Goal: Information Seeking & Learning: Learn about a topic

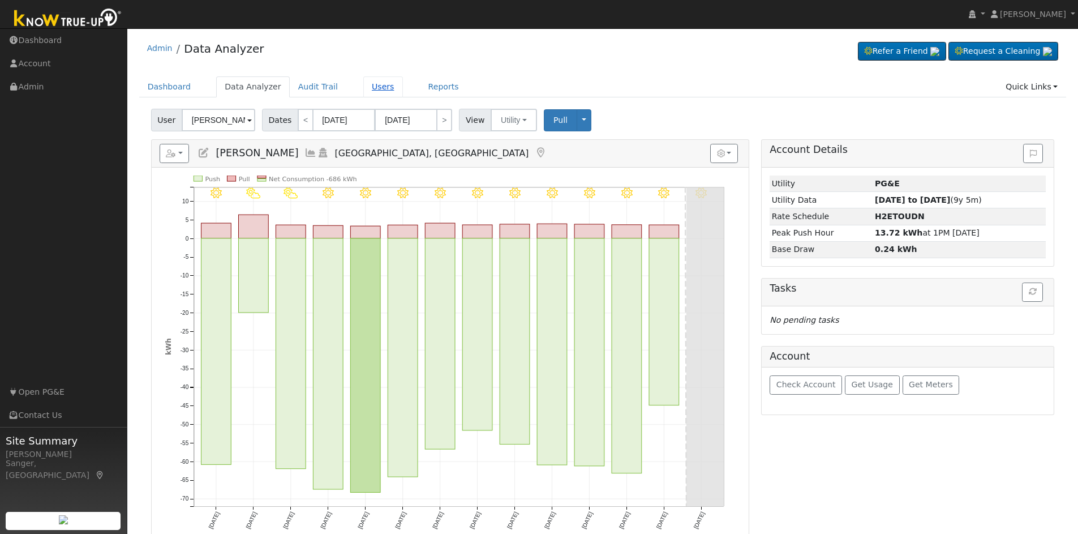
click at [372, 84] on link "Users" at bounding box center [383, 86] width 40 height 21
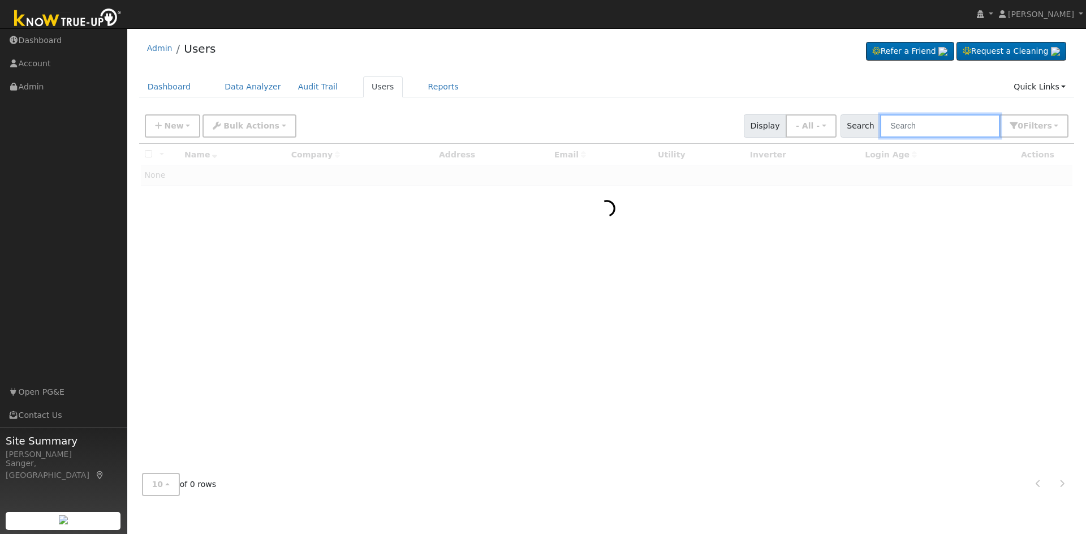
click at [930, 126] on input "text" at bounding box center [940, 125] width 120 height 23
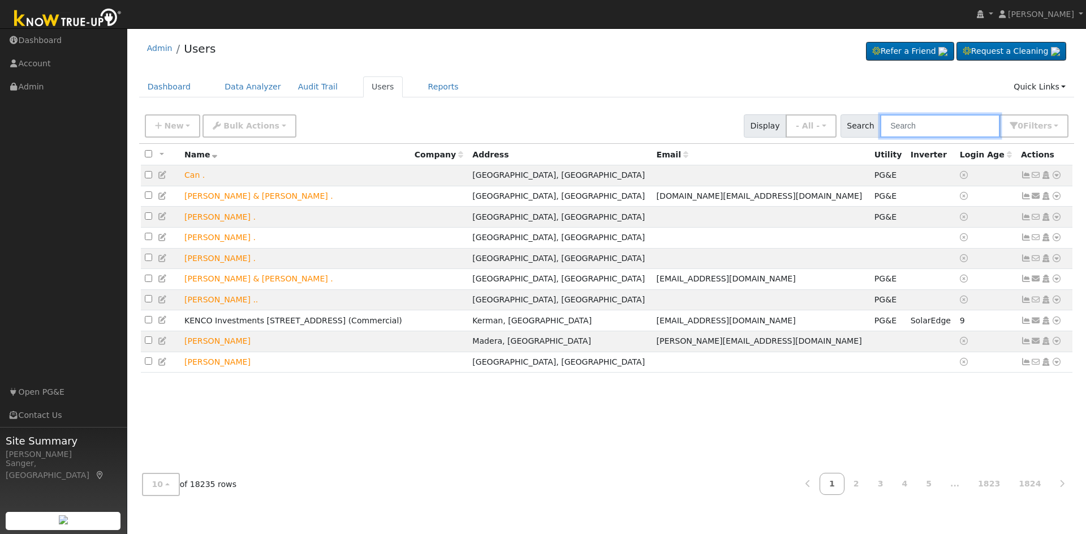
paste input "John & Ramanda Ramirez"
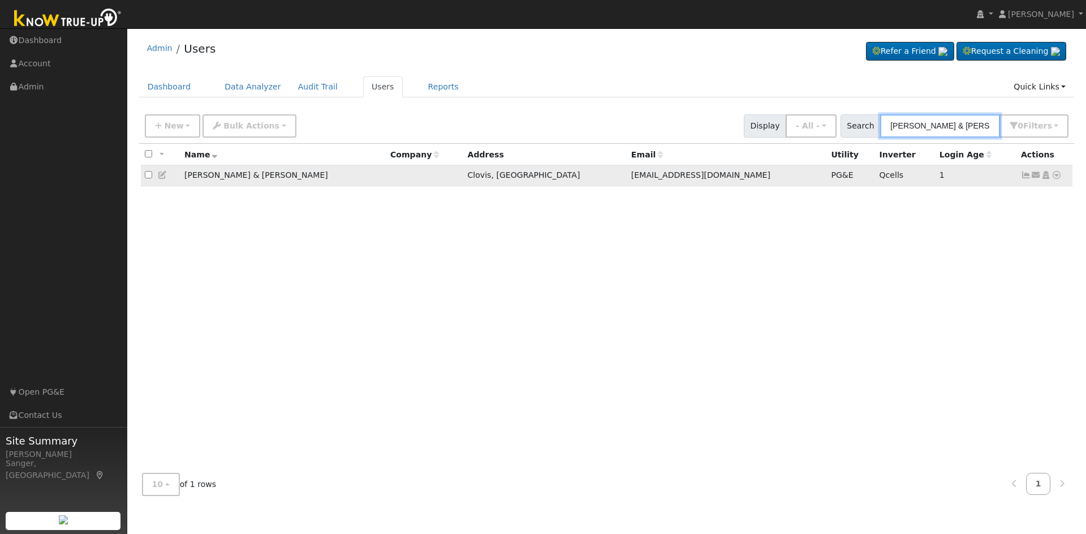
type input "John & Ramanda Ramirez"
click at [1059, 177] on icon at bounding box center [1057, 175] width 10 height 8
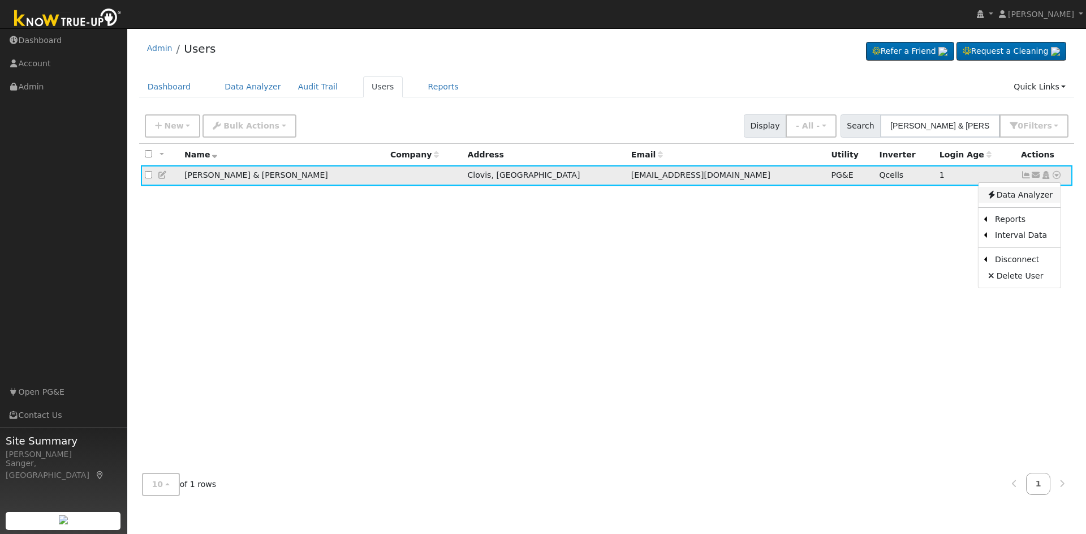
click at [1036, 196] on link "Data Analyzer" at bounding box center [1020, 195] width 82 height 16
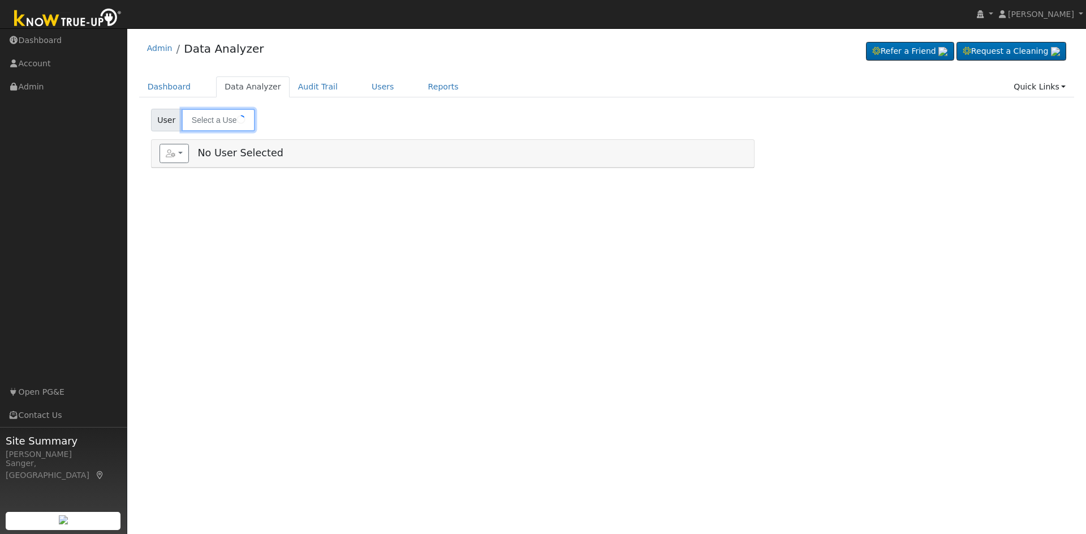
type input "[PERSON_NAME] & [PERSON_NAME]"
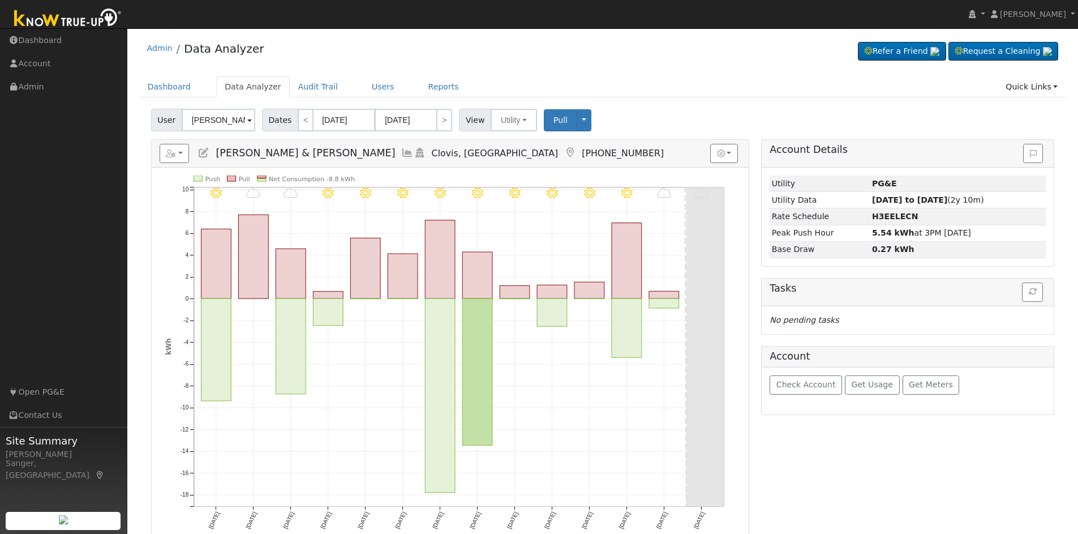
click at [401, 151] on icon at bounding box center [407, 153] width 12 height 10
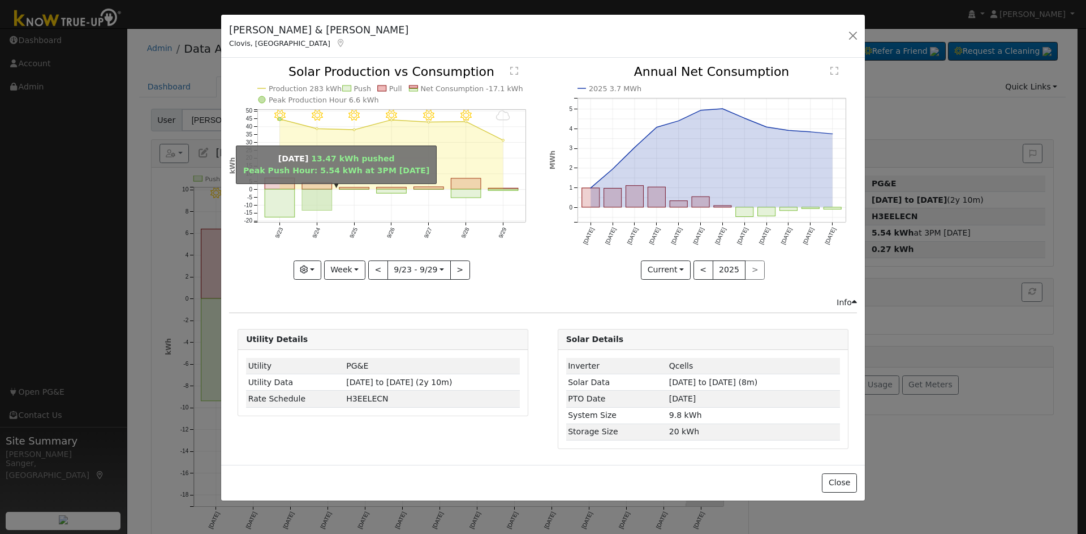
click at [316, 191] on rect "onclick=""" at bounding box center [317, 200] width 30 height 21
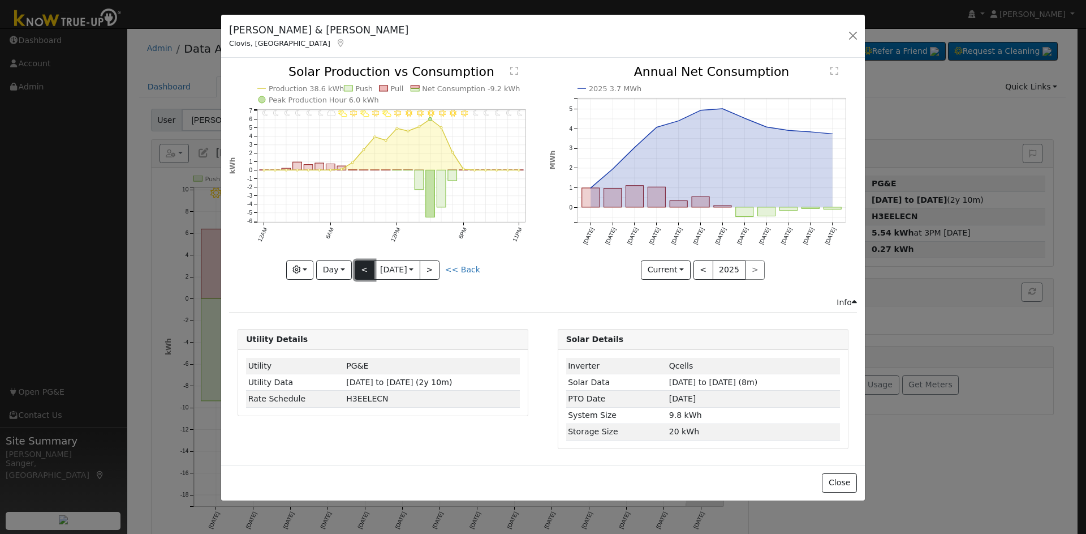
click at [363, 270] on button "<" at bounding box center [365, 269] width 20 height 19
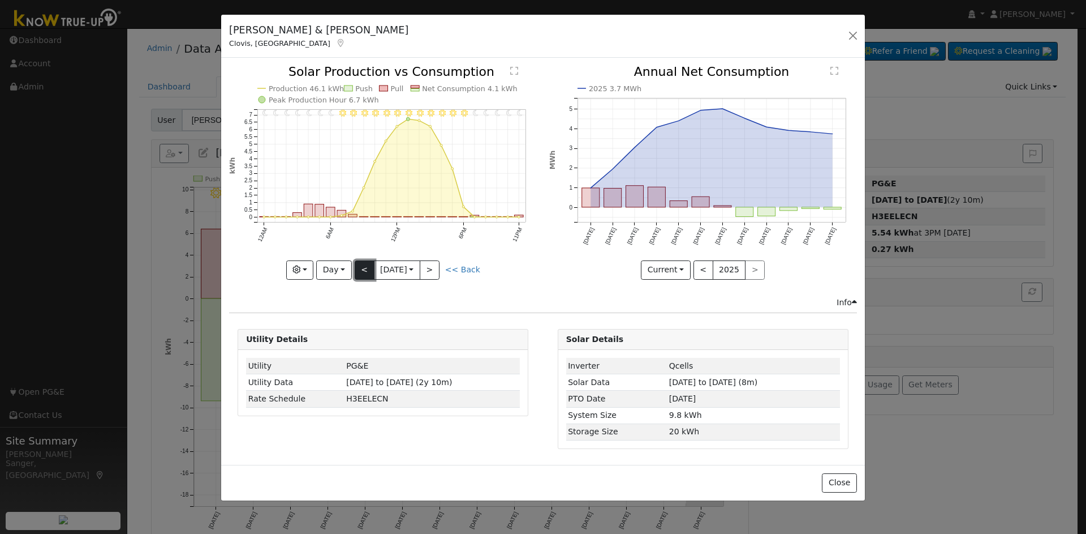
click at [363, 270] on button "<" at bounding box center [365, 269] width 20 height 19
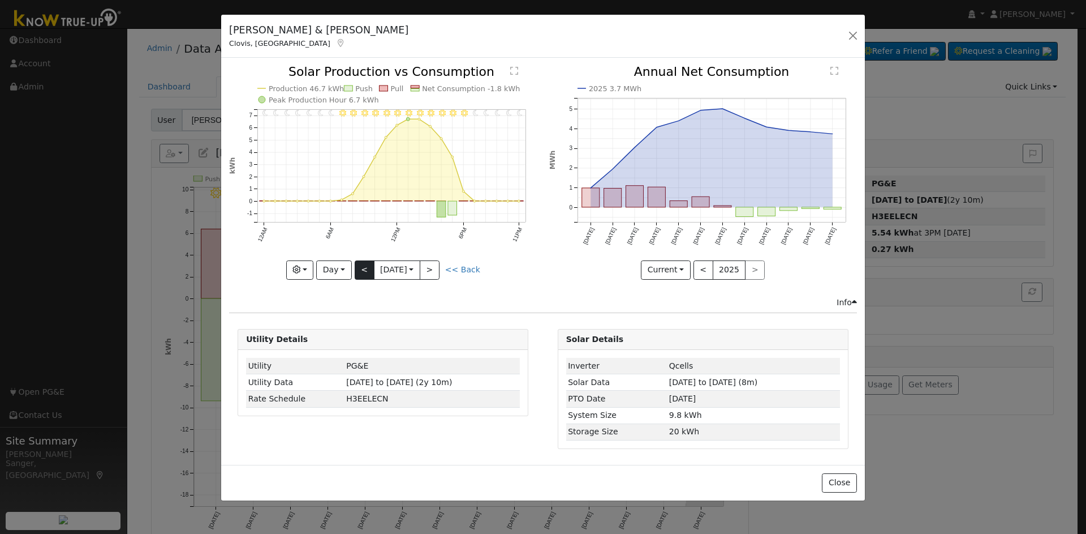
click at [363, 270] on div "11PM - Clear 10PM - Clear 9PM - Clear 8PM - Clear 7PM - Clear 6PM - Clear 5PM -…" at bounding box center [383, 172] width 308 height 213
click at [363, 270] on button "<" at bounding box center [365, 269] width 20 height 19
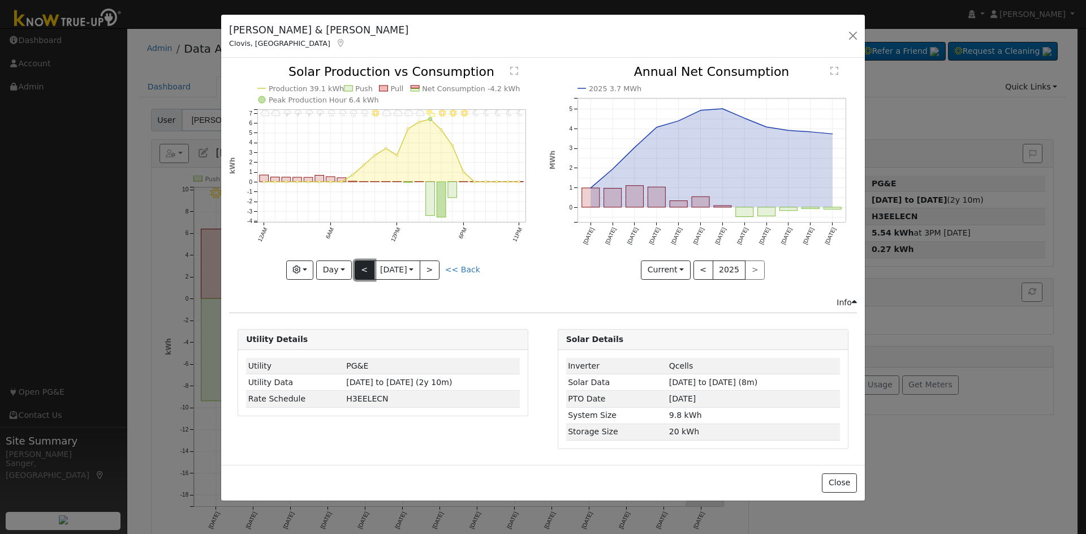
click at [363, 270] on button "<" at bounding box center [365, 269] width 20 height 19
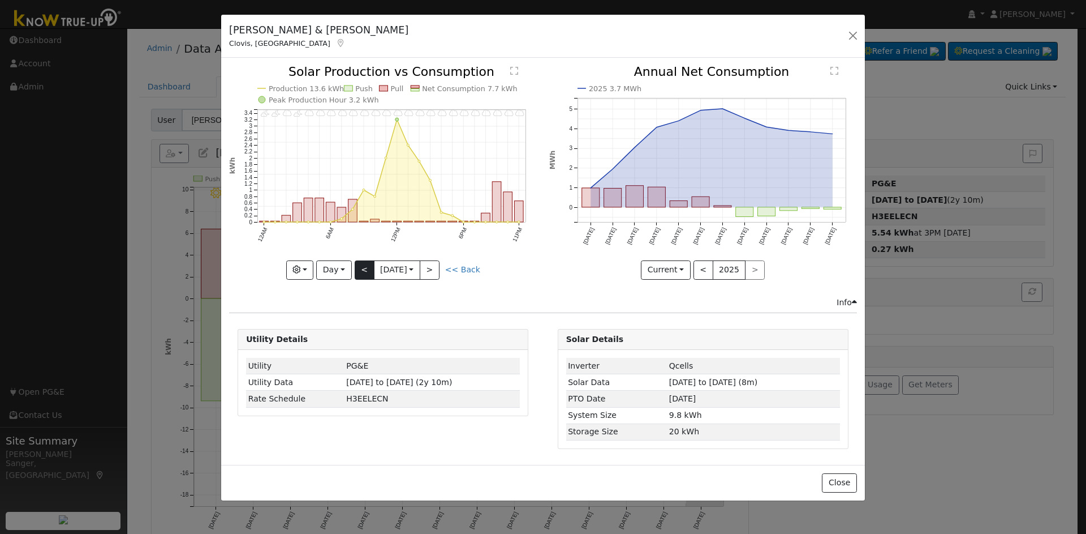
click at [363, 270] on div "11PM - Cloudy 10PM - Cloudy 9PM - Cloudy 8PM - Cloudy 7PM - Cloudy 6PM - Cloudy…" at bounding box center [383, 172] width 308 height 213
click at [363, 270] on button "<" at bounding box center [365, 269] width 20 height 19
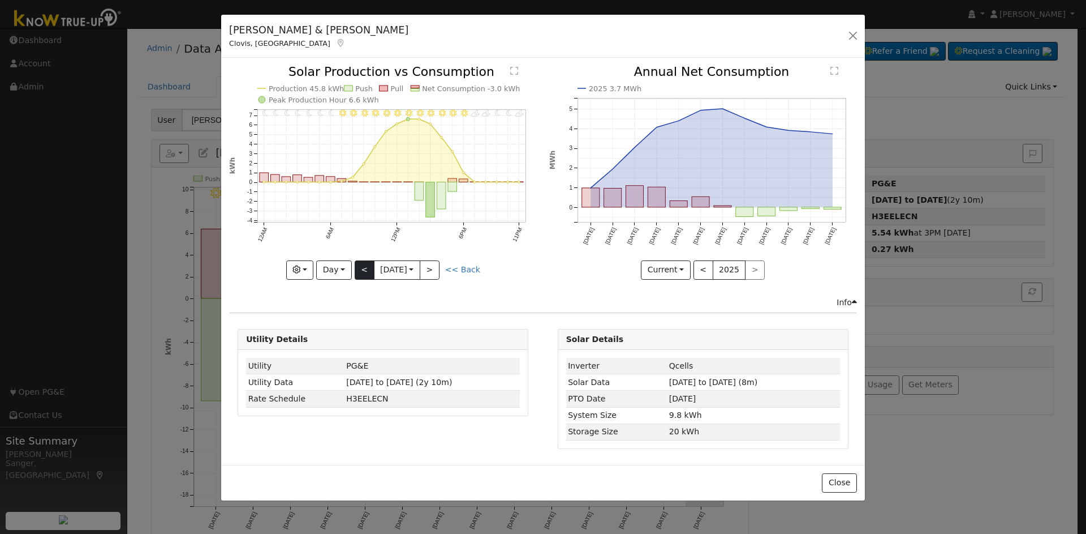
click at [363, 270] on div "11PM - PartlyCloudy 10PM - MostlyClear 9PM - MostlyClear 8PM - PartlyCloudy 7PM…" at bounding box center [383, 172] width 308 height 213
click at [334, 267] on button "Day" at bounding box center [333, 269] width 35 height 19
click at [336, 304] on link "Week" at bounding box center [356, 309] width 79 height 16
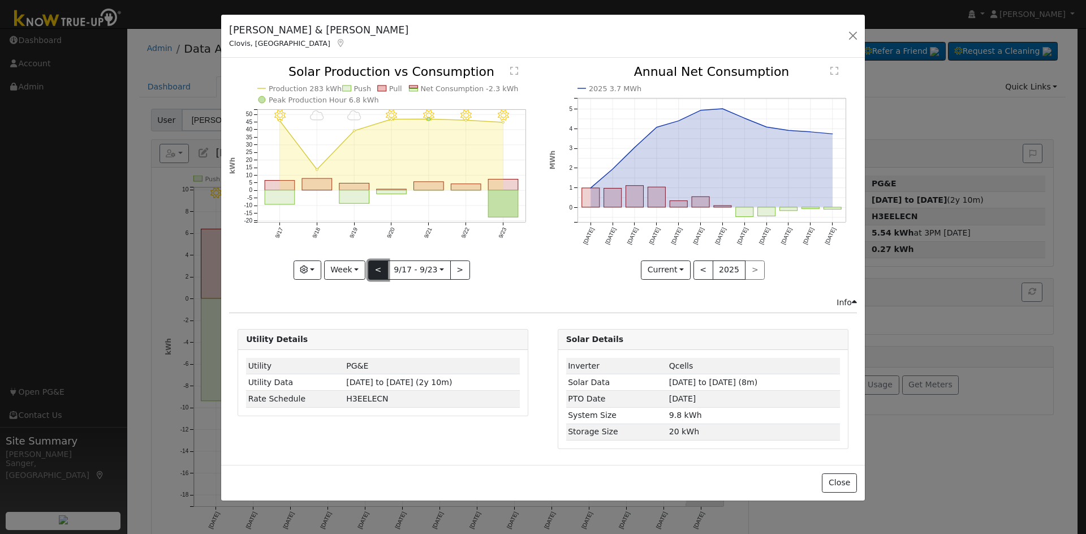
click at [377, 269] on button "<" at bounding box center [378, 269] width 20 height 19
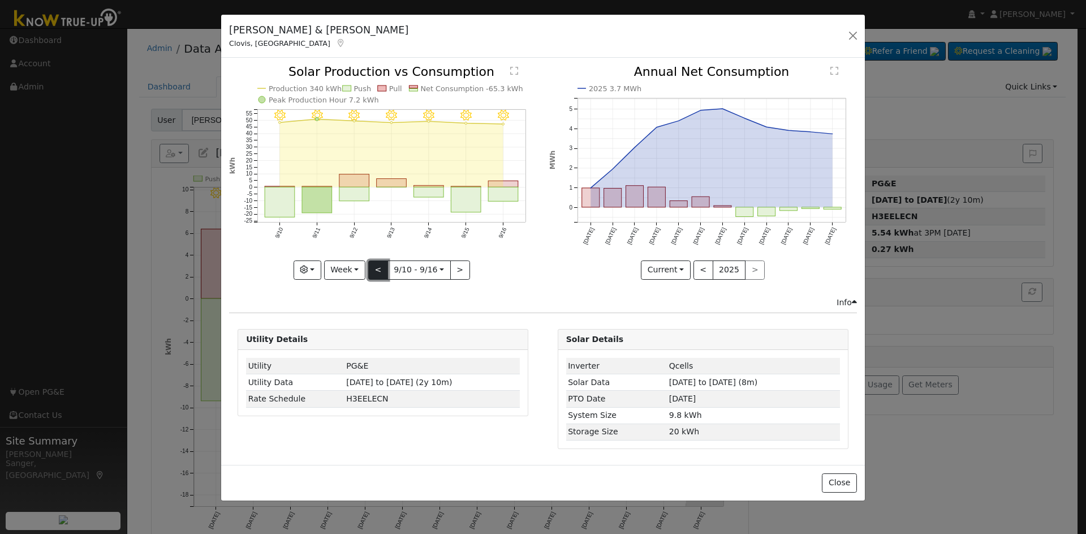
click at [377, 269] on button "<" at bounding box center [378, 269] width 20 height 19
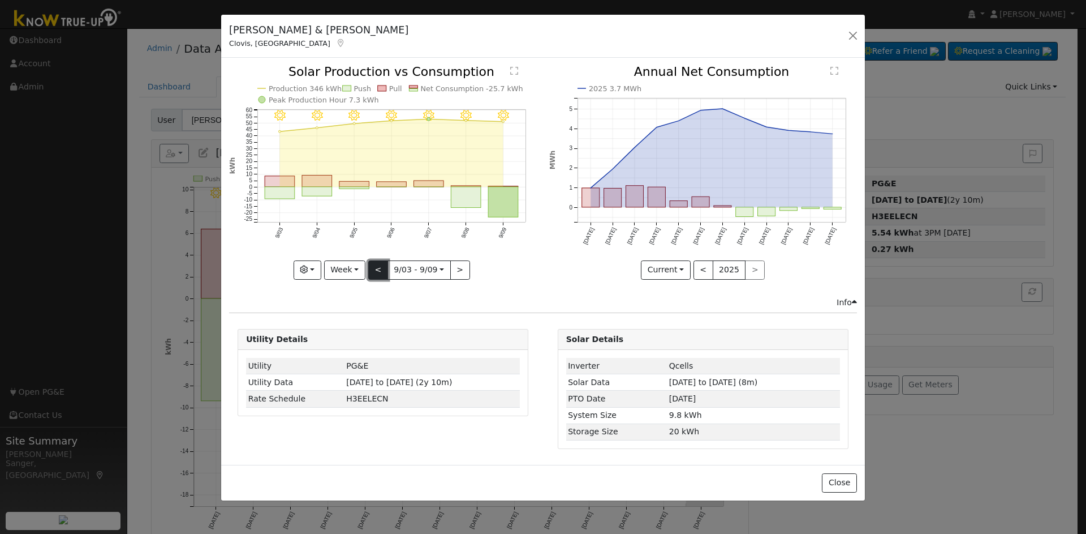
click at [377, 269] on button "<" at bounding box center [378, 269] width 20 height 19
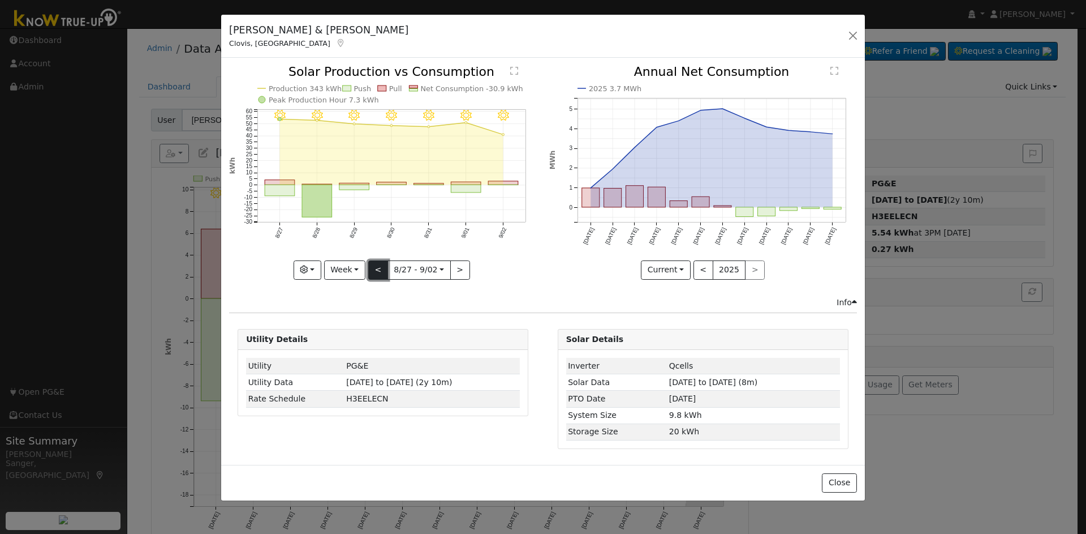
click at [377, 269] on button "<" at bounding box center [378, 269] width 20 height 19
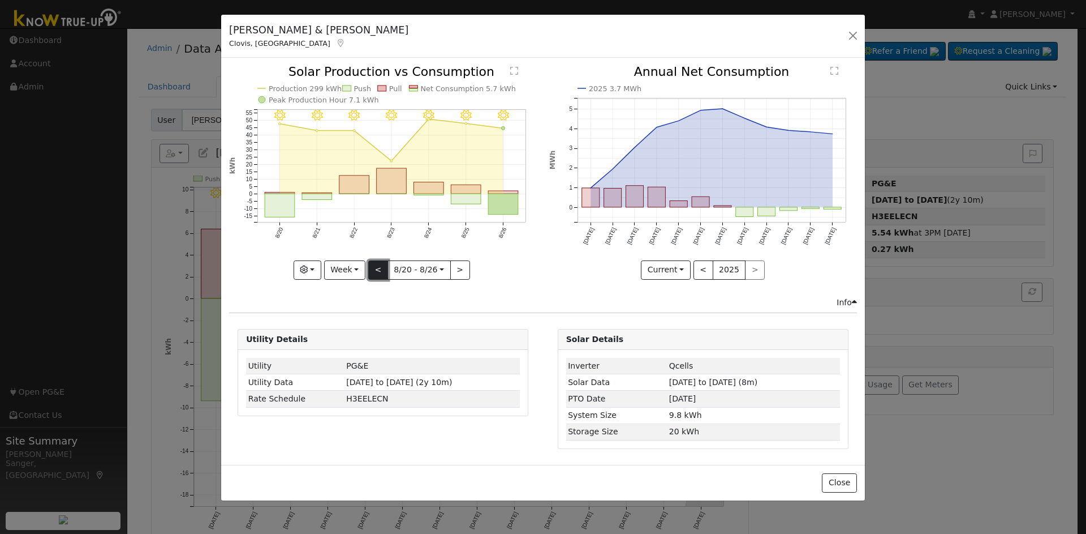
click at [377, 269] on button "<" at bounding box center [378, 269] width 20 height 19
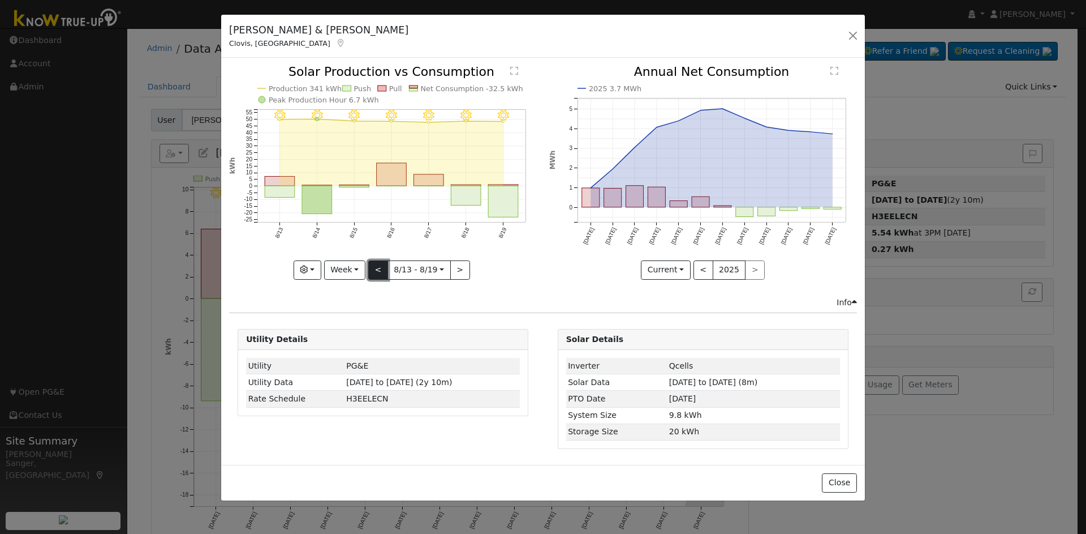
click at [377, 269] on button "<" at bounding box center [378, 269] width 20 height 19
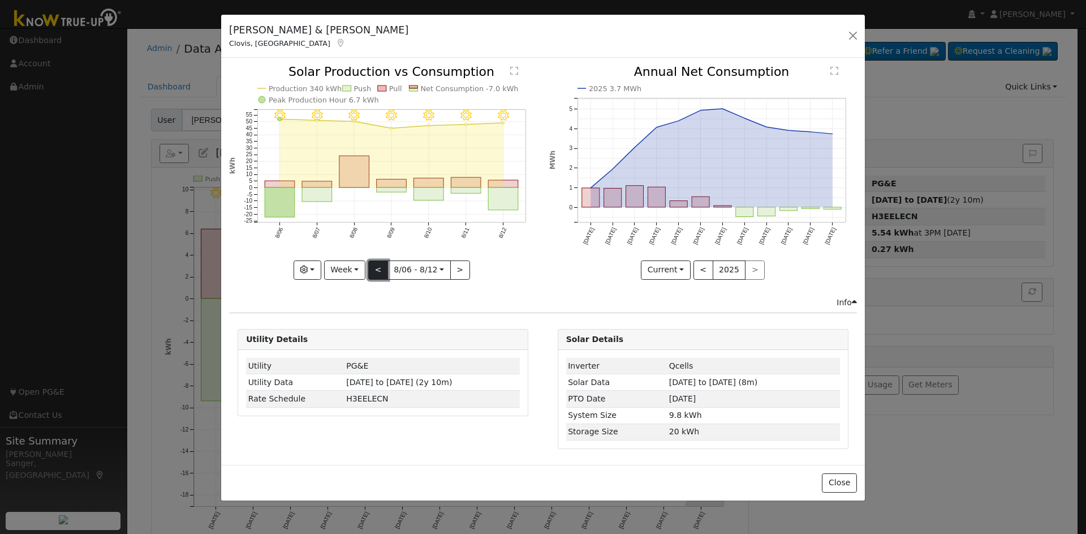
click at [377, 269] on button "<" at bounding box center [378, 269] width 20 height 19
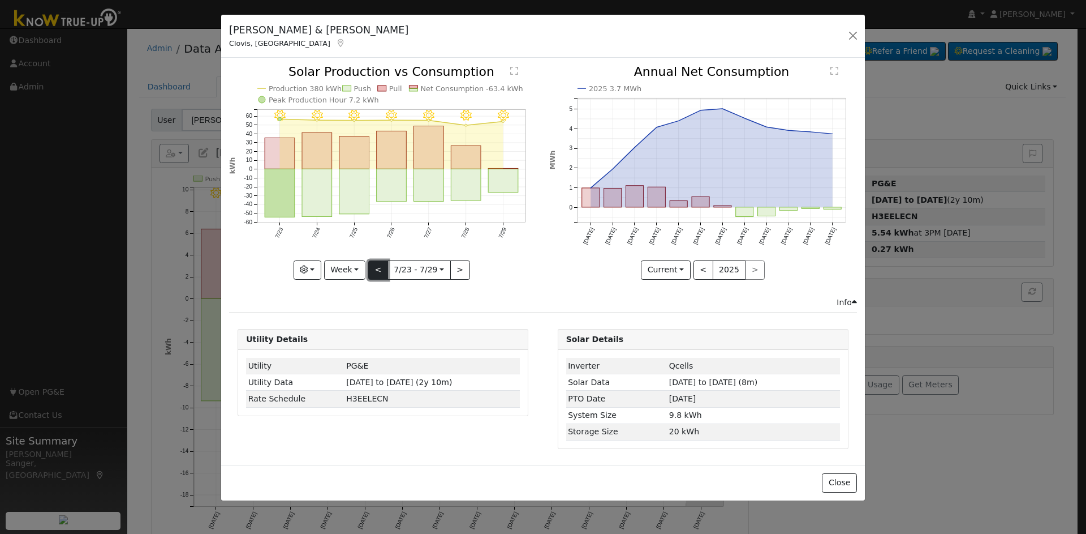
click at [377, 269] on button "<" at bounding box center [378, 269] width 20 height 19
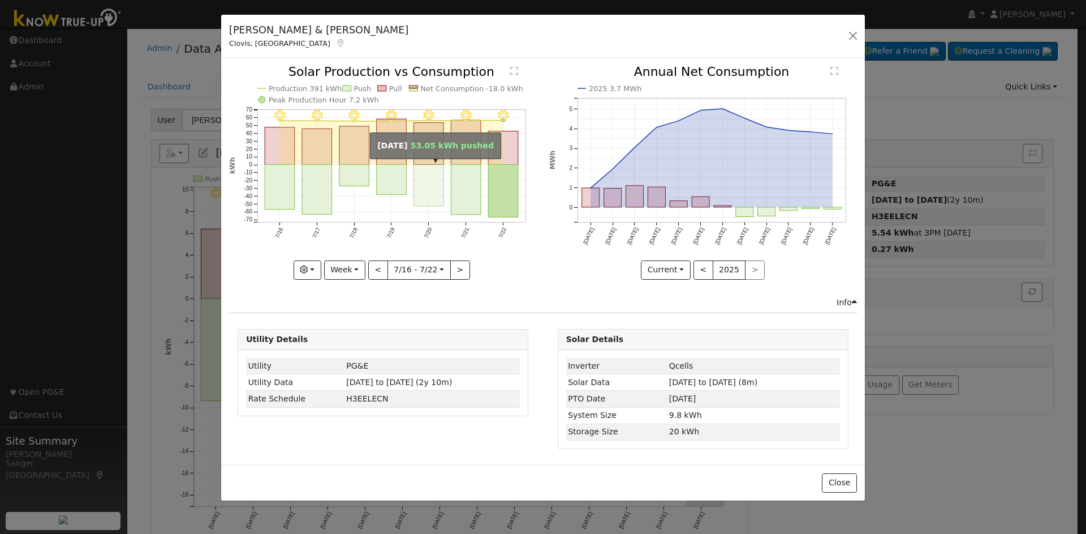
click at [432, 175] on rect "onclick=""" at bounding box center [429, 186] width 30 height 42
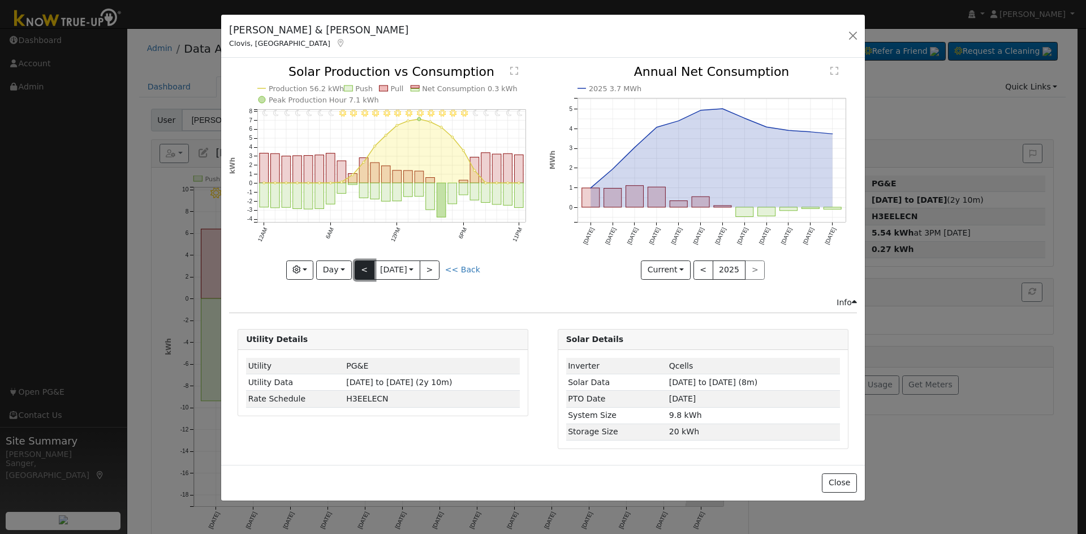
click at [361, 266] on button "<" at bounding box center [365, 269] width 20 height 19
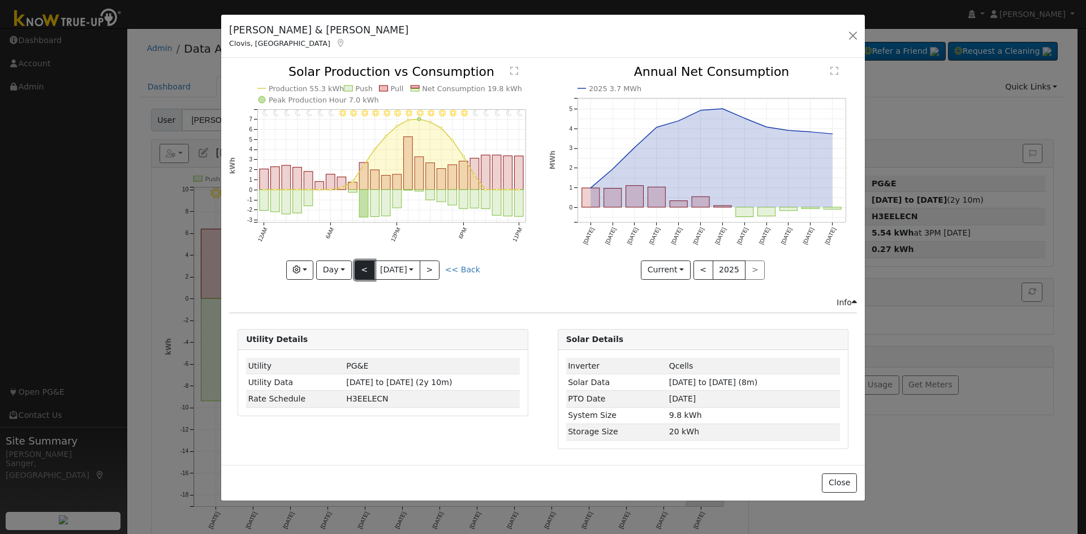
click at [361, 266] on button "<" at bounding box center [365, 269] width 20 height 19
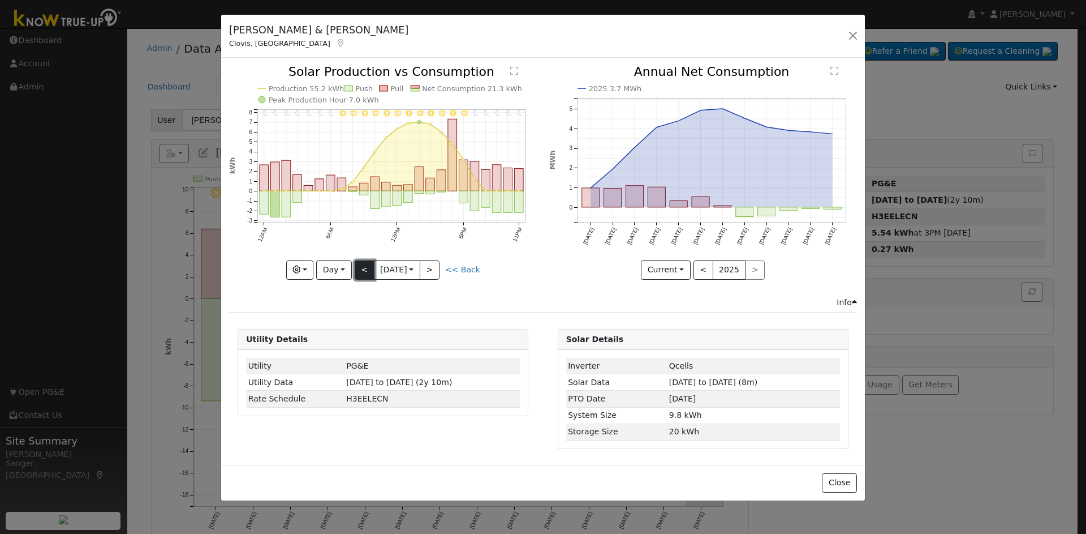
click at [361, 266] on button "<" at bounding box center [365, 269] width 20 height 19
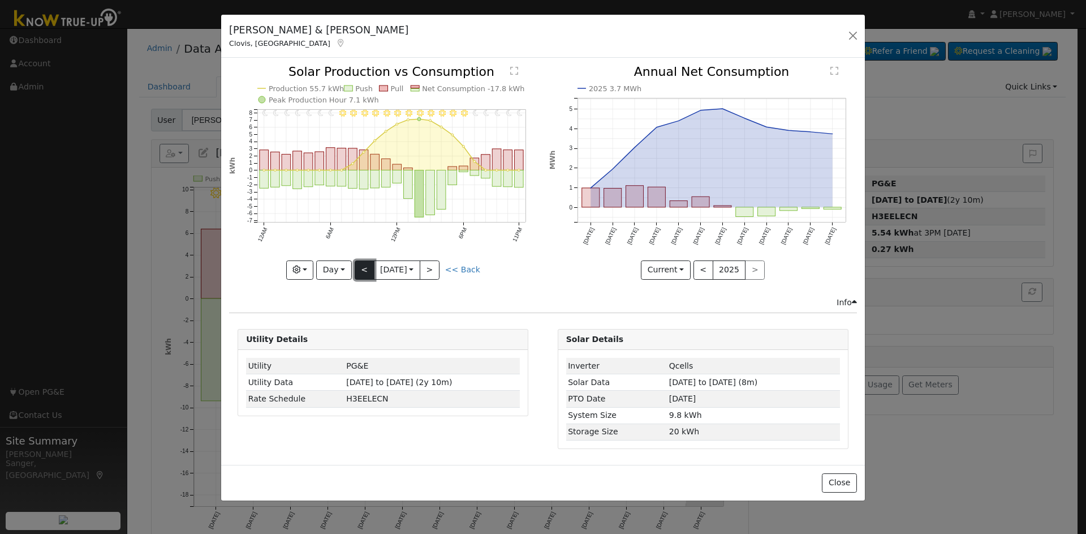
click at [361, 266] on button "<" at bounding box center [365, 269] width 20 height 19
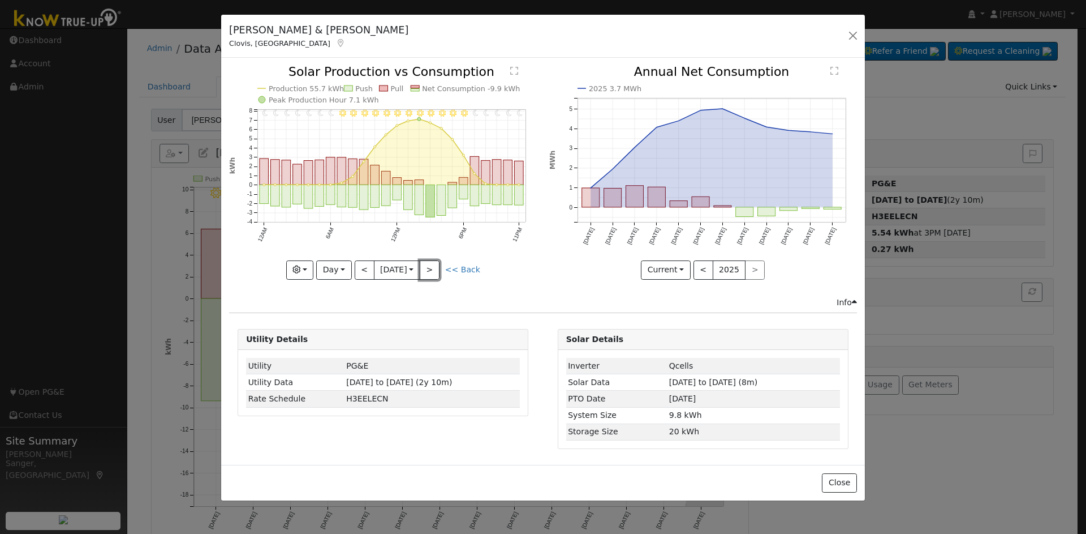
click at [435, 268] on button ">" at bounding box center [430, 269] width 20 height 19
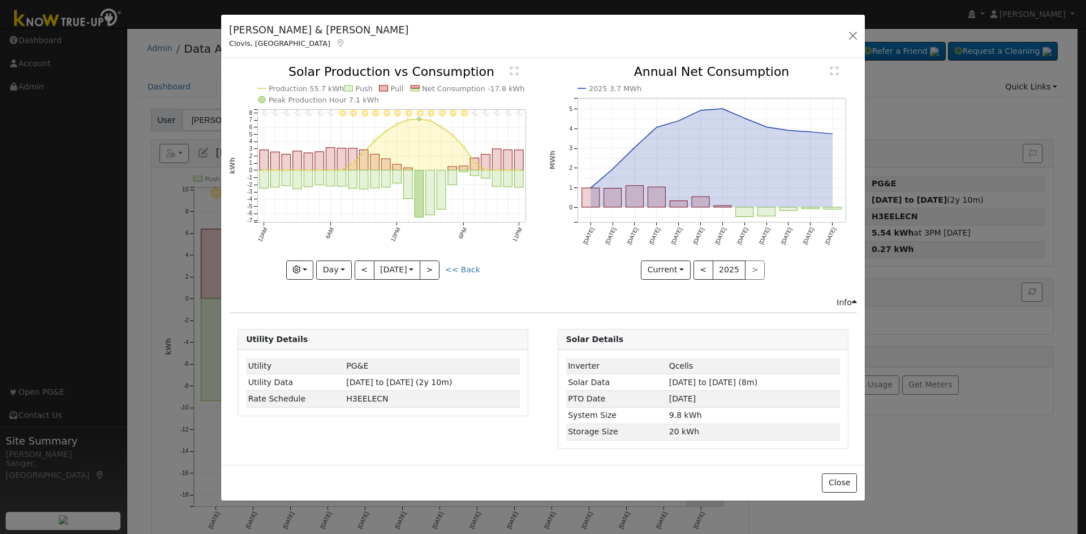
click at [435, 269] on div at bounding box center [383, 172] width 308 height 213
click at [435, 269] on button ">" at bounding box center [430, 269] width 20 height 19
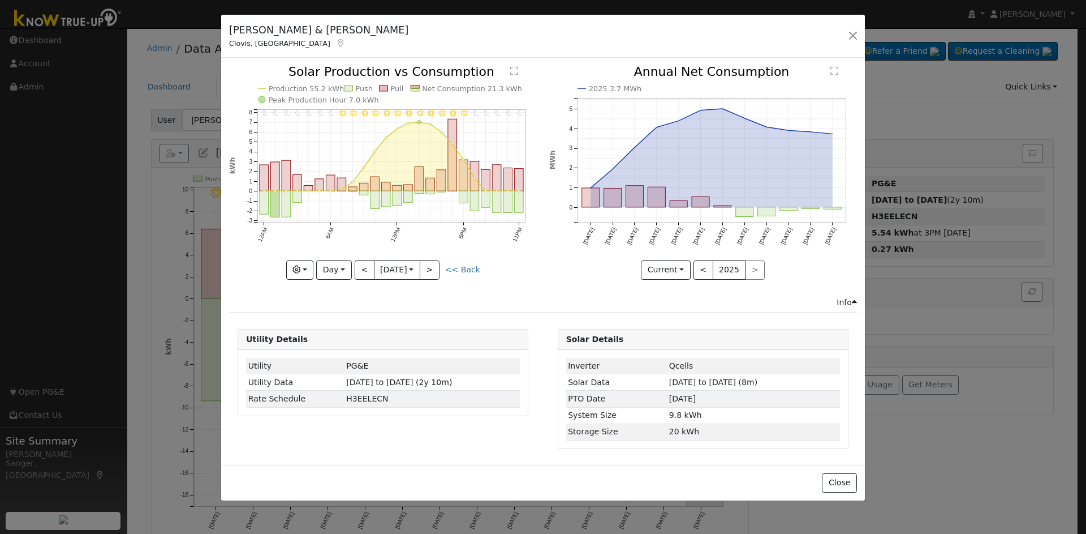
click at [435, 269] on div "11PM - Clear 10PM - Clear 9PM - Clear 8PM - Clear 7PM - Clear 6PM - Clear 5PM -…" at bounding box center [383, 172] width 308 height 213
click at [435, 269] on button ">" at bounding box center [430, 269] width 20 height 19
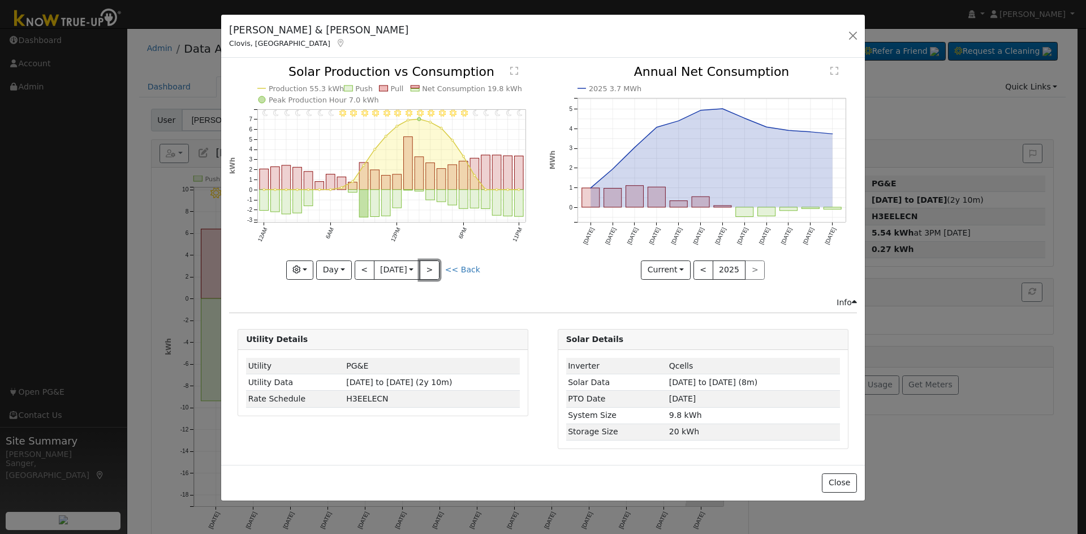
click at [435, 269] on button ">" at bounding box center [430, 269] width 20 height 19
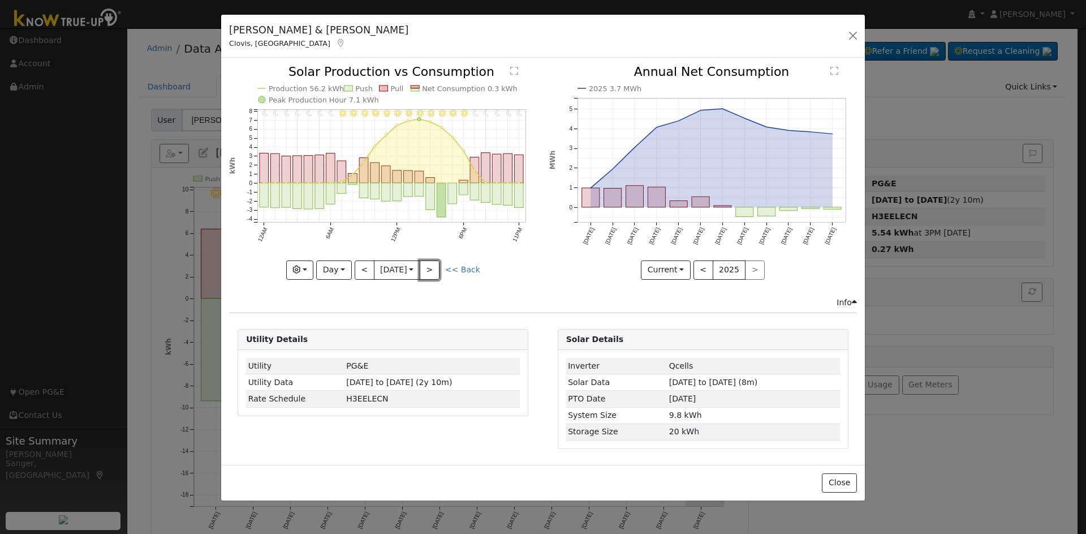
click at [435, 269] on button ">" at bounding box center [430, 269] width 20 height 19
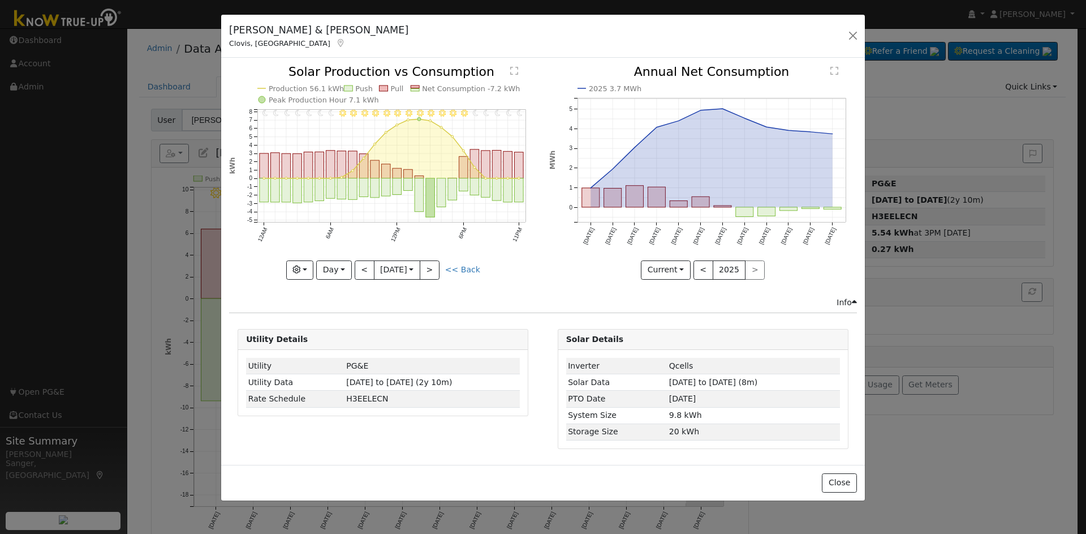
click at [435, 269] on div "11PM - Clear 10PM - Clear 9PM - Clear 8PM - Clear 7PM - Clear 6PM - Clear 5PM -…" at bounding box center [383, 172] width 308 height 213
click at [435, 269] on button ">" at bounding box center [430, 269] width 20 height 19
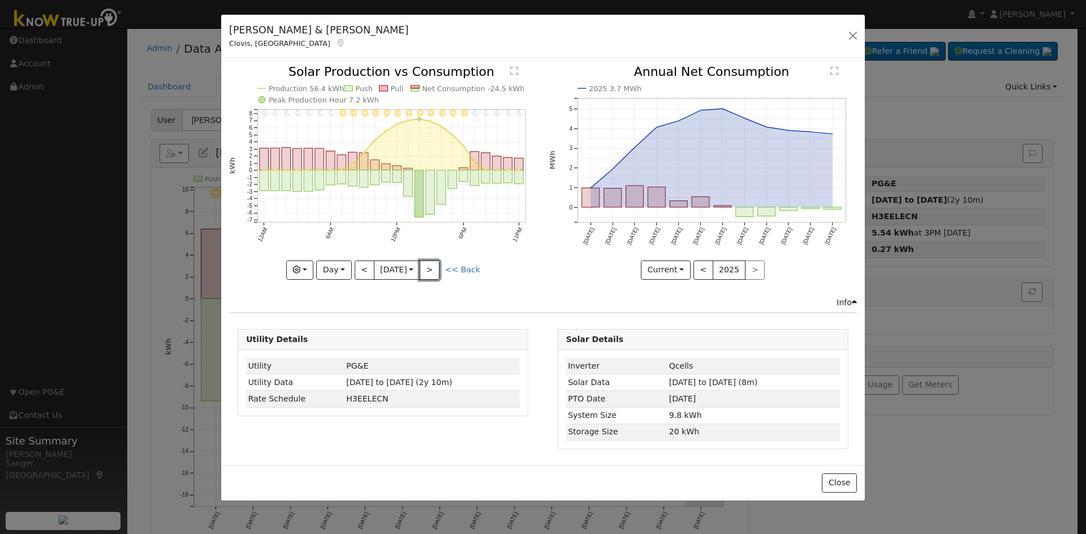
click at [435, 269] on button ">" at bounding box center [430, 269] width 20 height 19
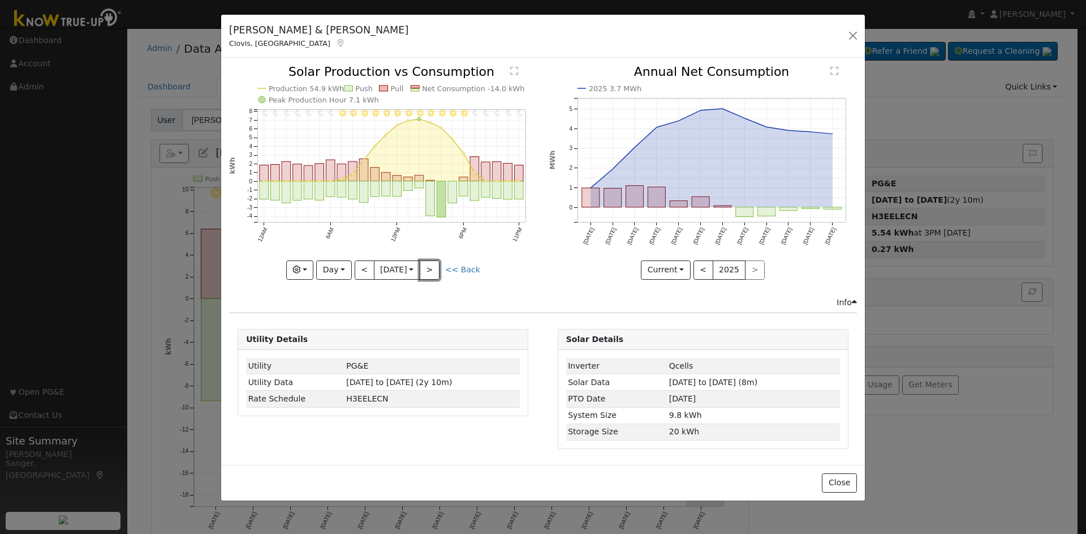
click at [435, 269] on button ">" at bounding box center [430, 269] width 20 height 19
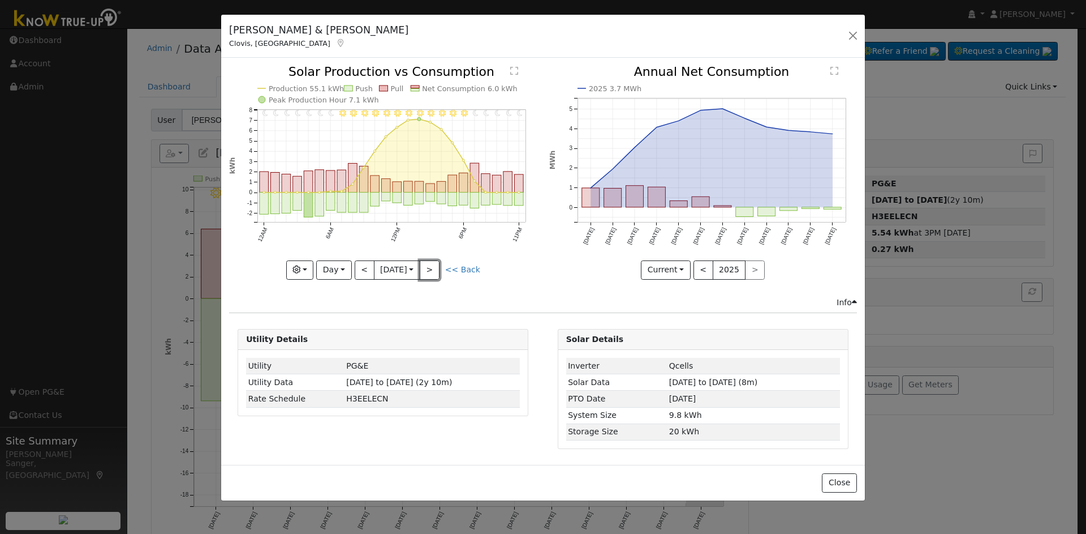
click at [435, 269] on button ">" at bounding box center [430, 269] width 20 height 19
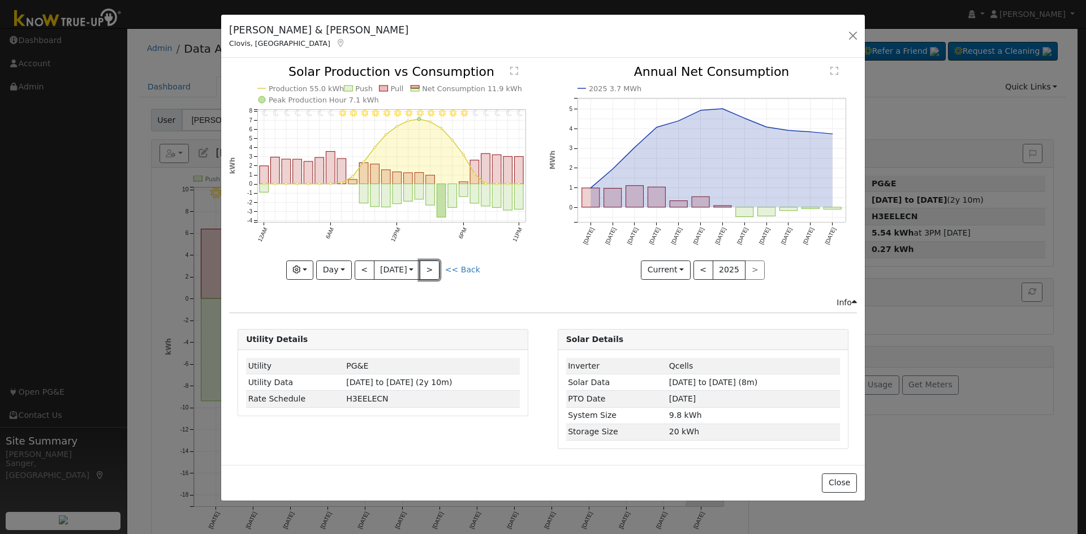
click at [435, 269] on button ">" at bounding box center [430, 269] width 20 height 19
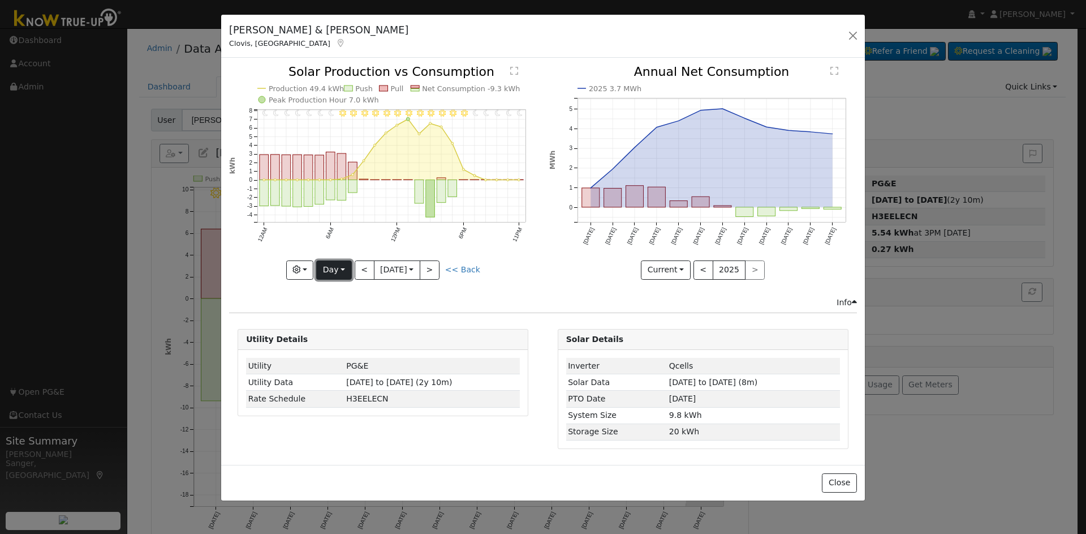
click at [323, 265] on button "Day" at bounding box center [333, 269] width 35 height 19
click at [328, 307] on link "Week" at bounding box center [356, 309] width 79 height 16
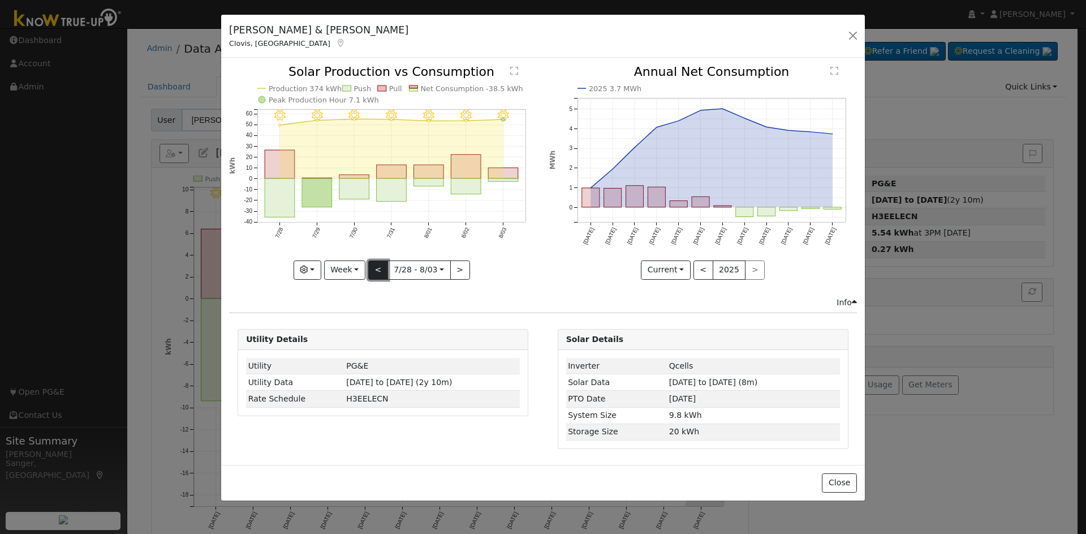
click at [375, 267] on button "<" at bounding box center [378, 269] width 20 height 19
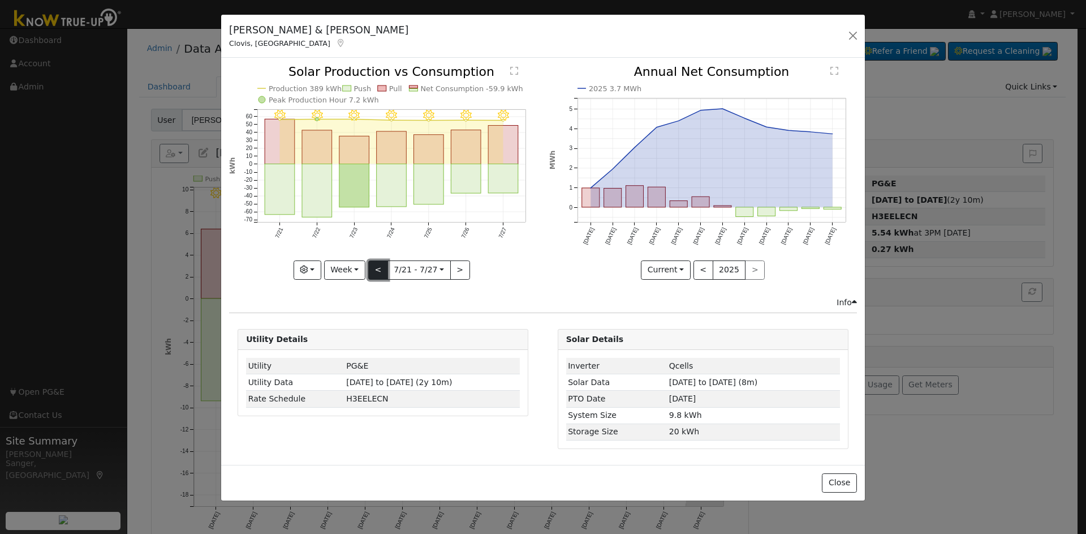
click at [375, 267] on button "<" at bounding box center [378, 269] width 20 height 19
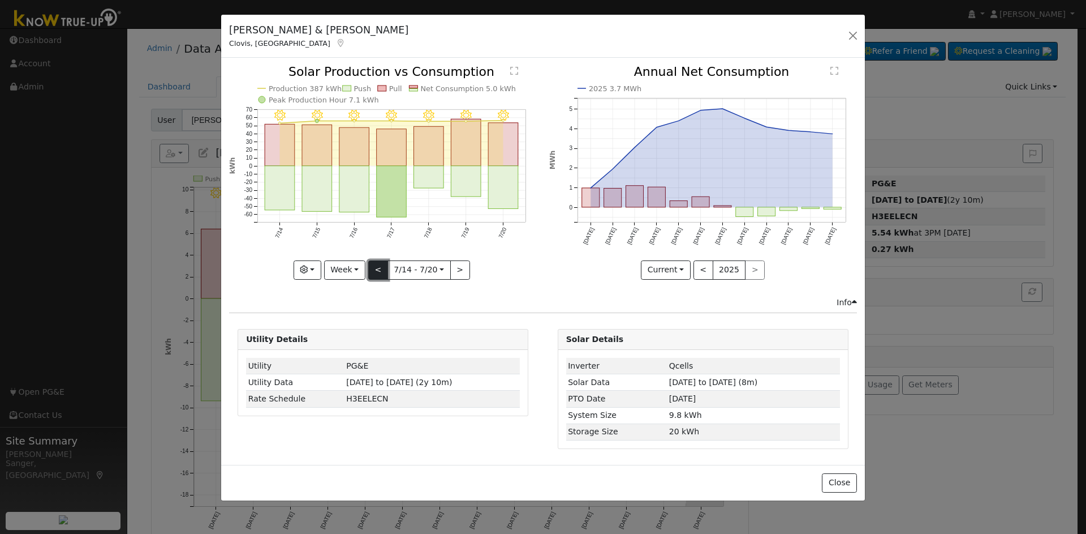
click at [375, 267] on button "<" at bounding box center [378, 269] width 20 height 19
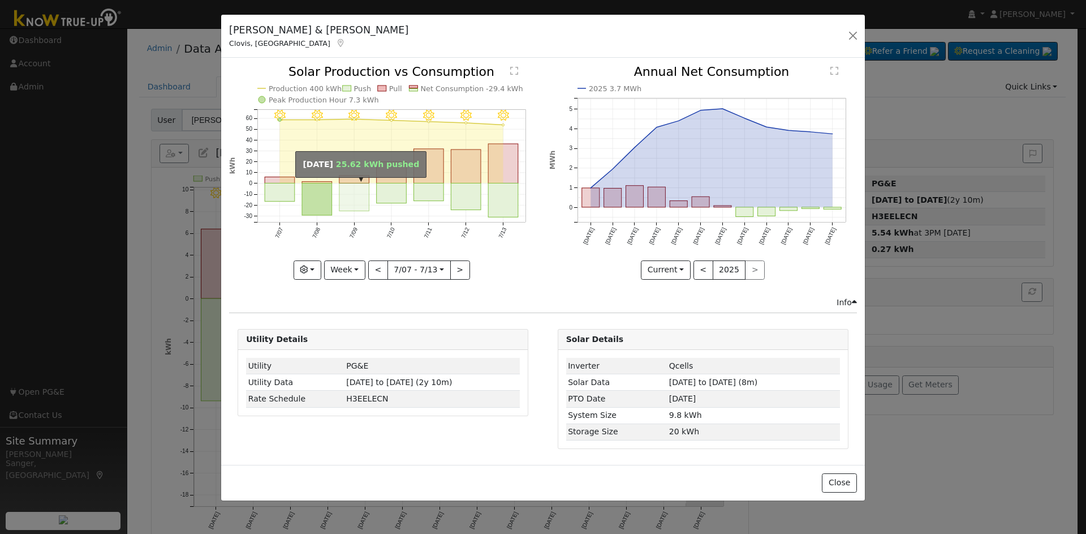
click at [358, 199] on rect "onclick=""" at bounding box center [355, 197] width 30 height 28
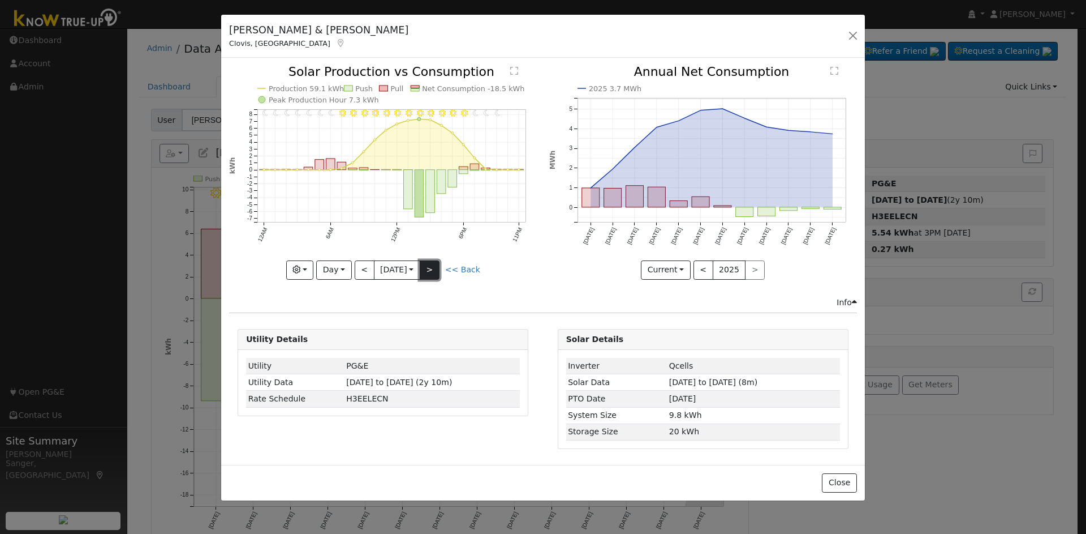
click at [437, 267] on button ">" at bounding box center [430, 269] width 20 height 19
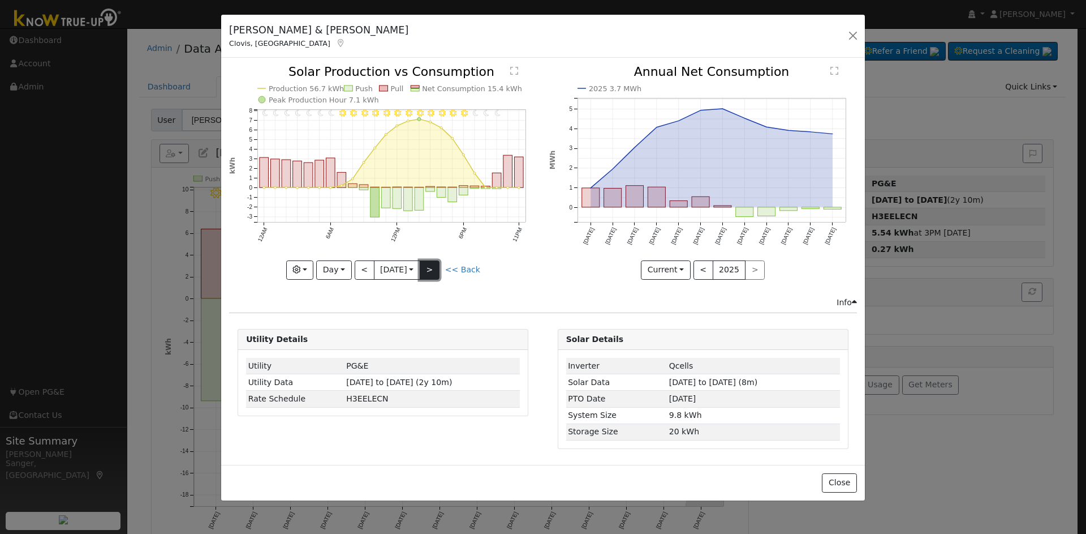
click at [437, 267] on button ">" at bounding box center [430, 269] width 20 height 19
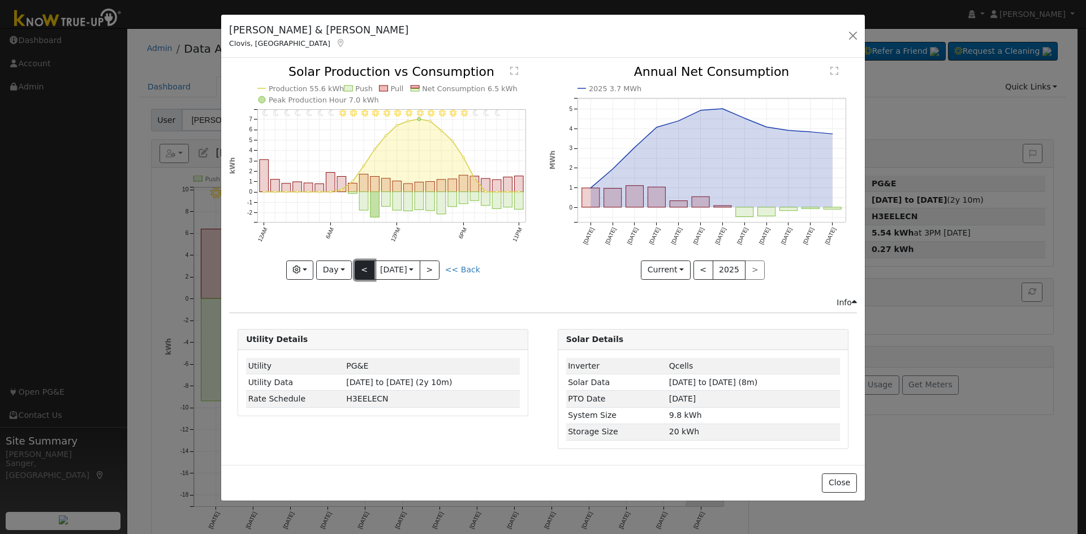
click at [360, 267] on button "<" at bounding box center [365, 269] width 20 height 19
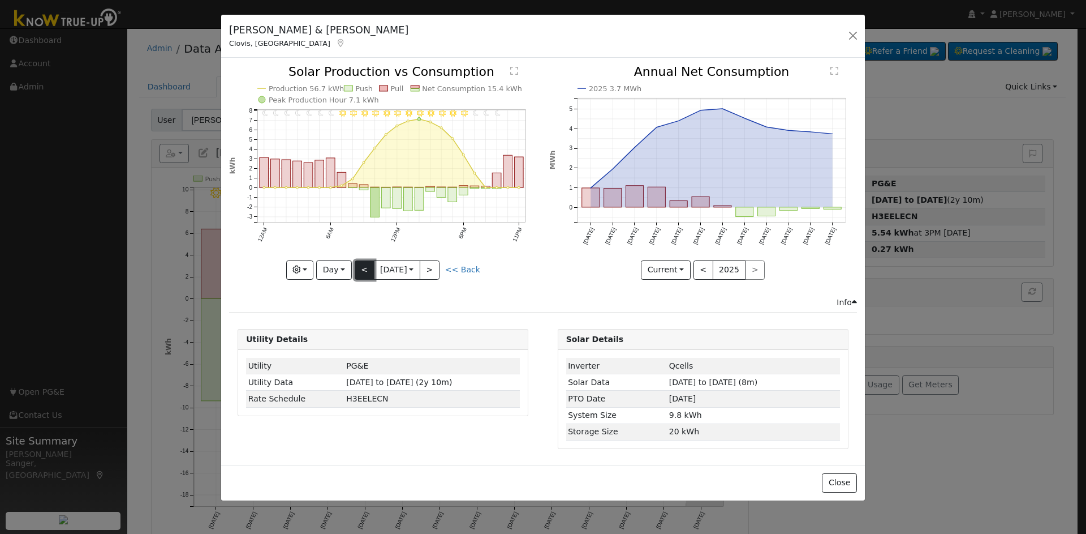
click at [360, 267] on button "<" at bounding box center [365, 269] width 20 height 19
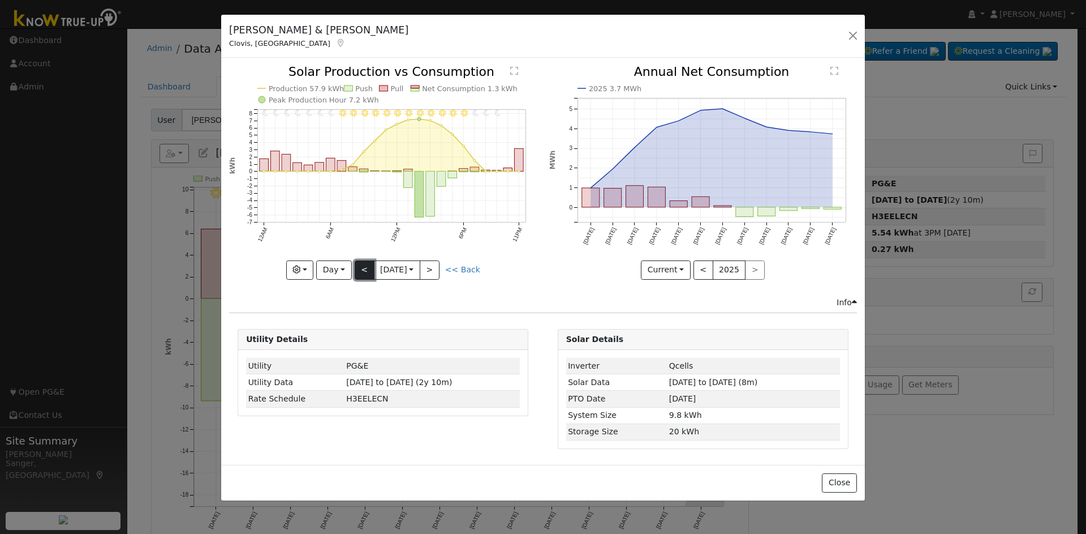
click at [360, 267] on button "<" at bounding box center [365, 269] width 20 height 19
click at [358, 261] on button "<" at bounding box center [365, 269] width 20 height 19
type input "2025-07-06"
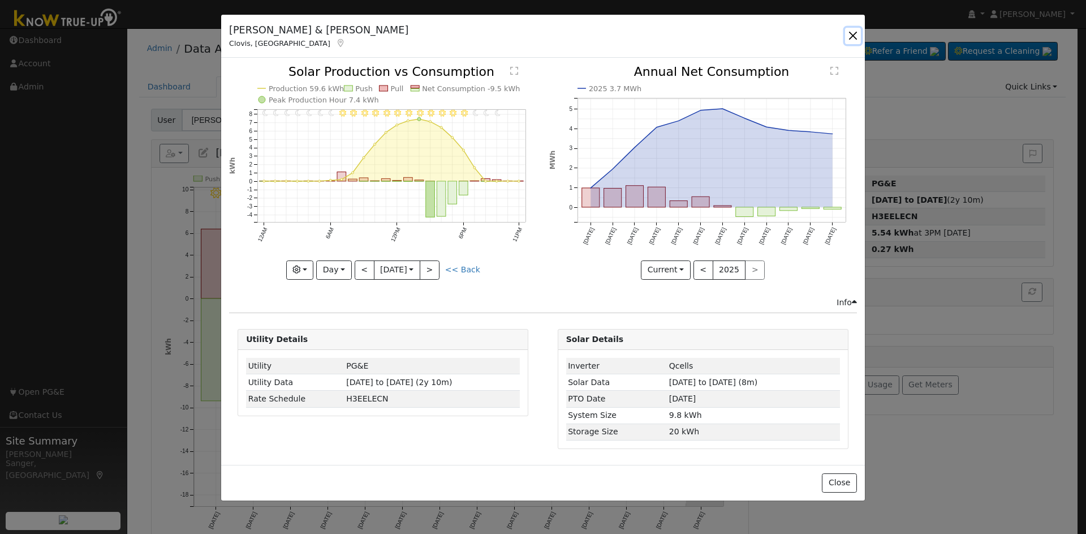
click at [852, 33] on button "button" at bounding box center [853, 36] width 16 height 16
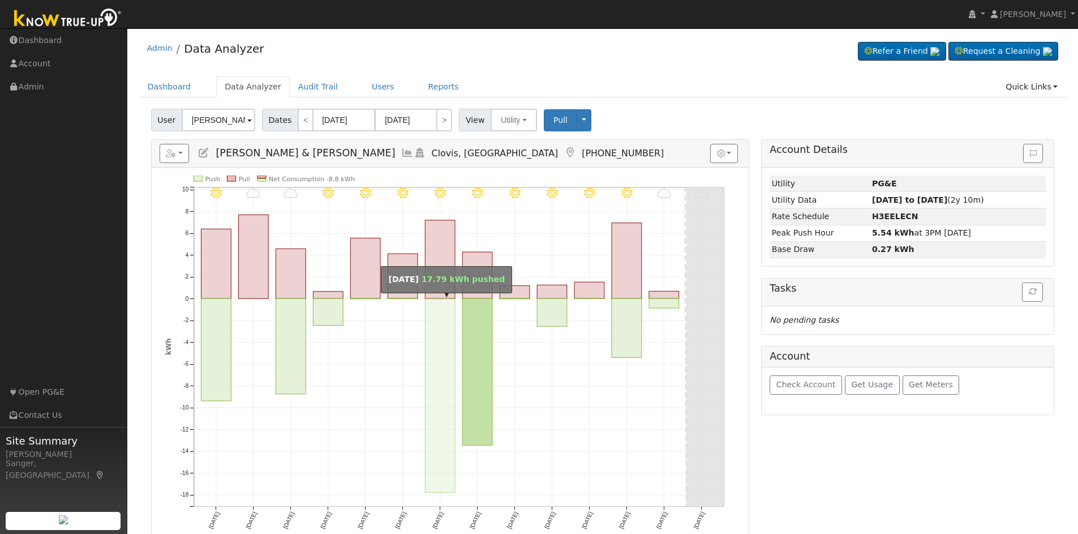
click at [444, 346] on rect "onclick=""" at bounding box center [440, 395] width 30 height 194
type input "09/23/2025"
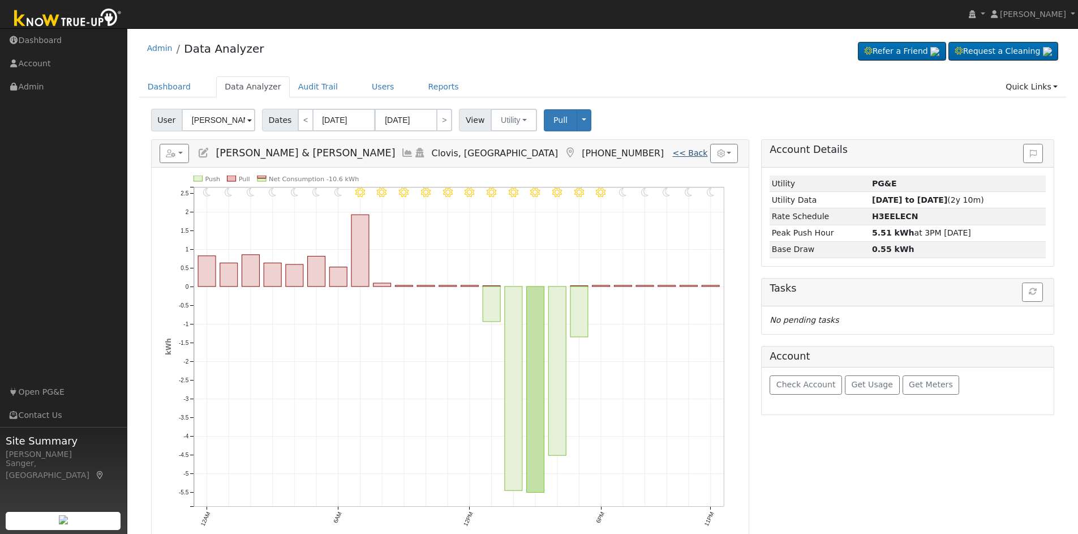
click at [696, 152] on link "<< Back" at bounding box center [689, 152] width 35 height 9
type input "09/17/2025"
type input "09/30/2025"
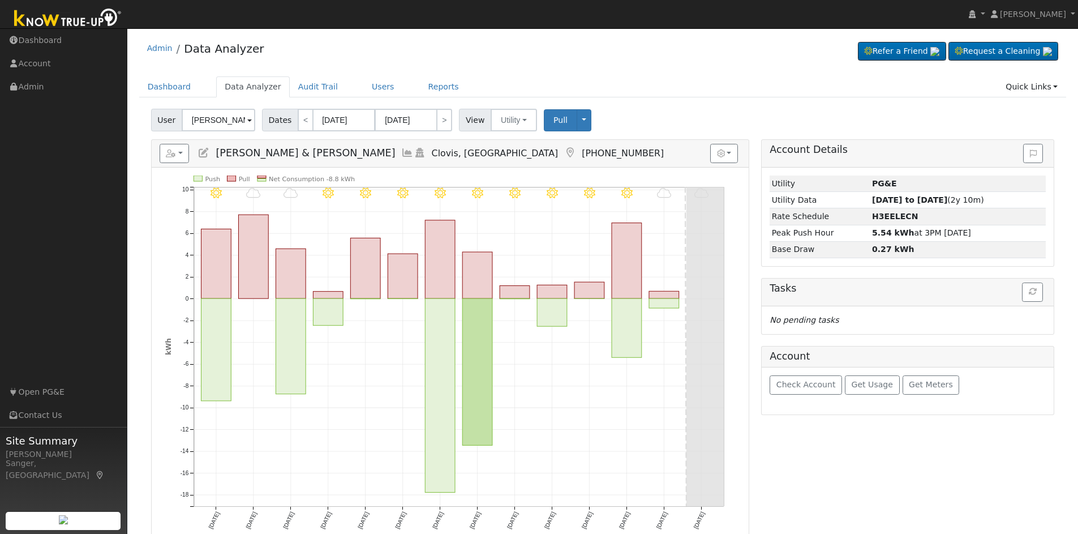
click at [401, 152] on icon at bounding box center [407, 153] width 12 height 10
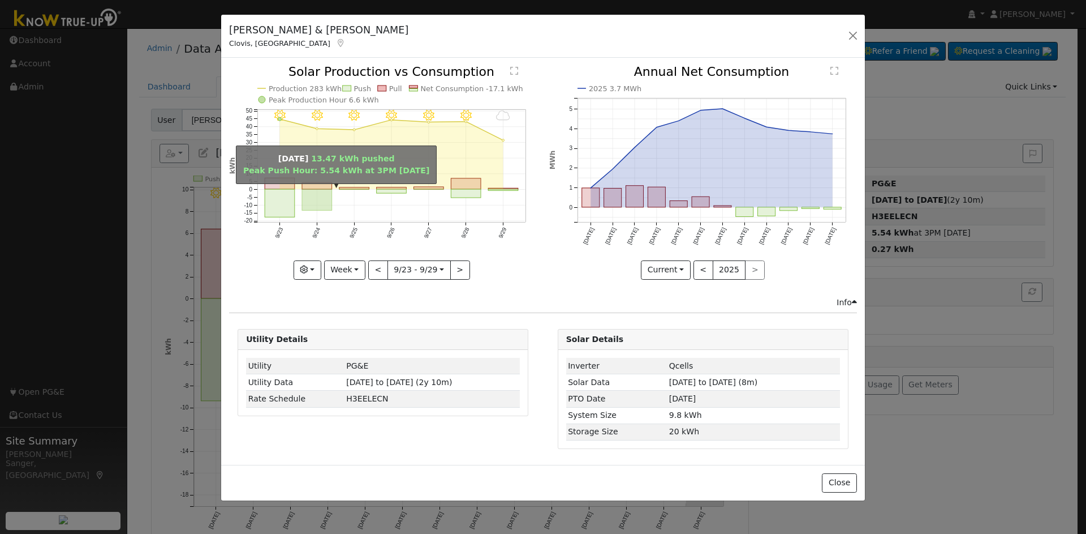
click at [315, 200] on rect "onclick=""" at bounding box center [317, 200] width 30 height 21
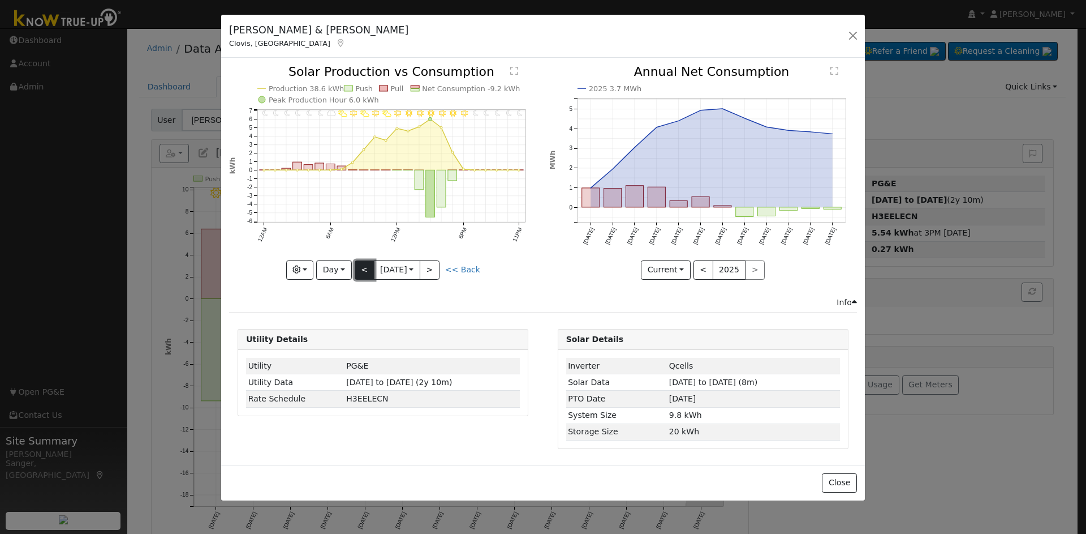
click at [367, 267] on button "<" at bounding box center [365, 269] width 20 height 19
type input "2025-09-22"
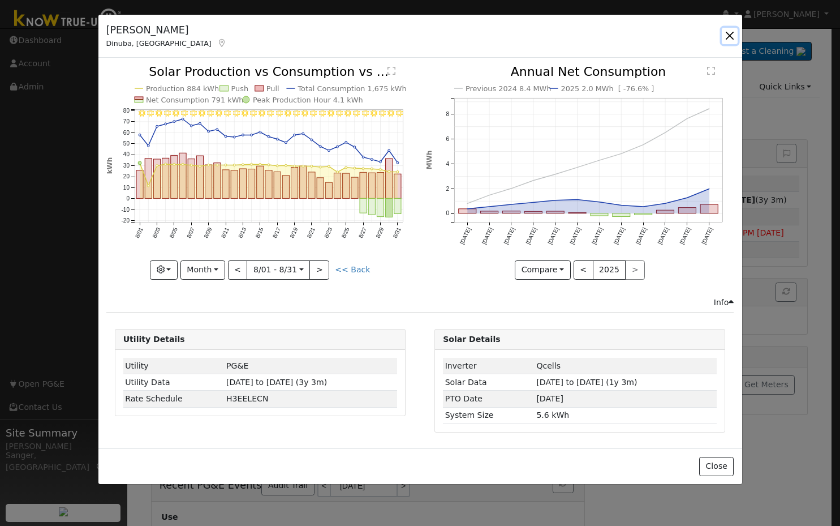
click at [731, 31] on button "button" at bounding box center [730, 36] width 16 height 16
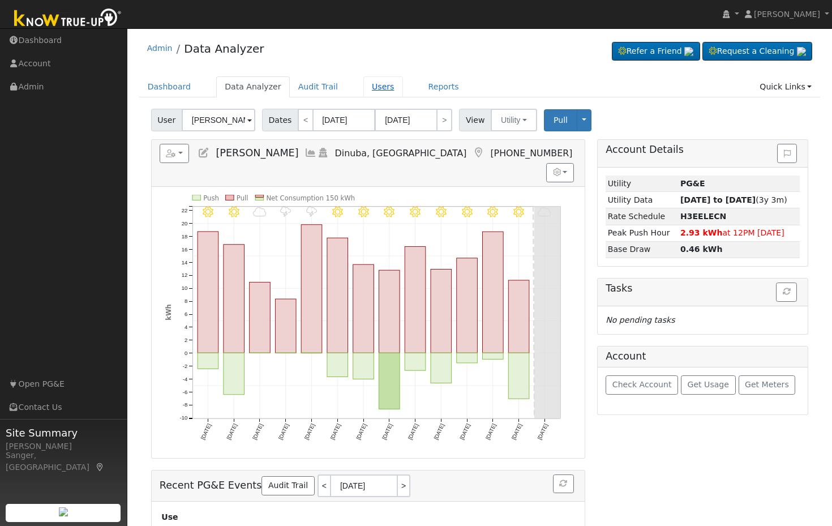
click at [363, 85] on link "Users" at bounding box center [383, 86] width 40 height 21
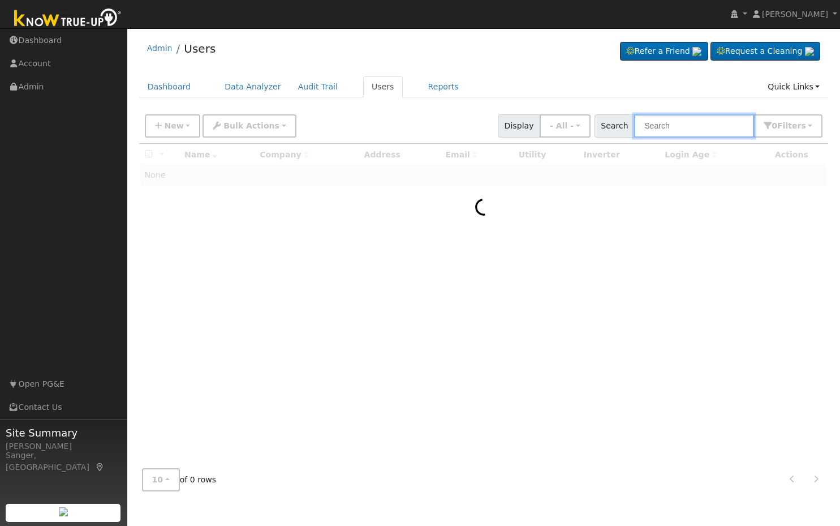
click at [710, 121] on input "text" at bounding box center [694, 125] width 120 height 23
paste input "[PERSON_NAME]"
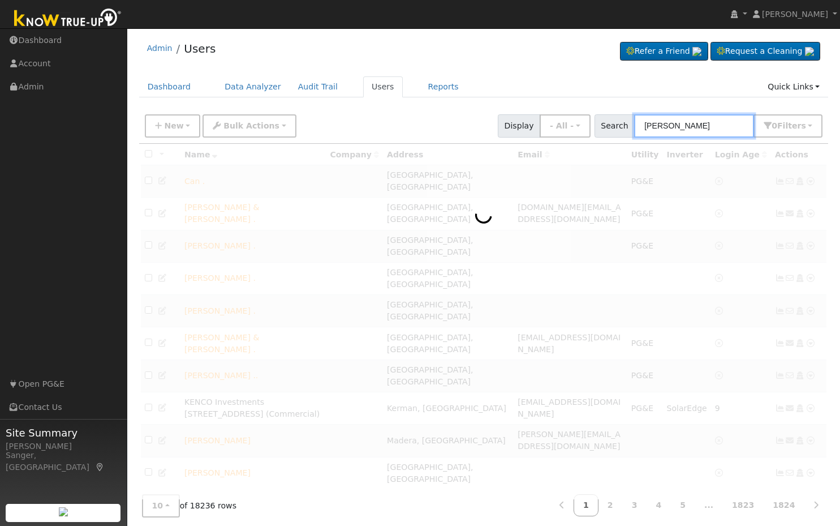
type input "[PERSON_NAME]"
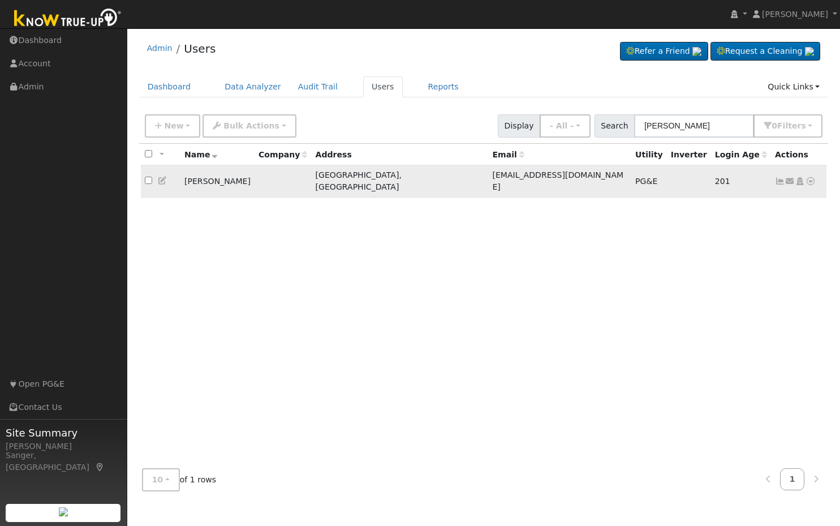
click at [779, 177] on icon at bounding box center [780, 181] width 10 height 8
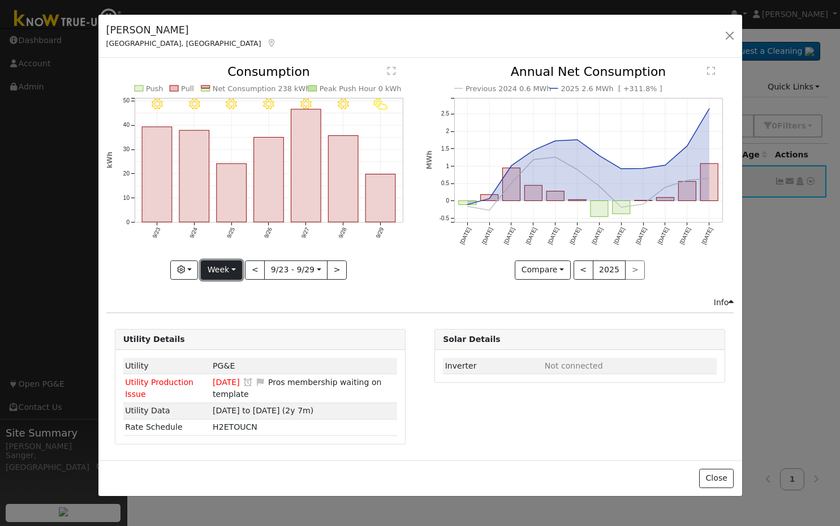
click at [222, 267] on button "Week" at bounding box center [221, 269] width 41 height 19
click at [226, 343] on link "Year" at bounding box center [240, 341] width 79 height 16
type input "[DATE]"
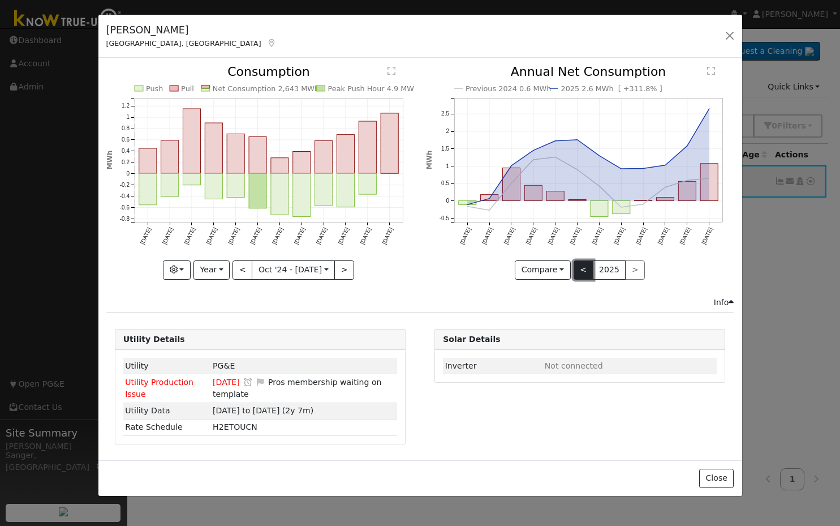
click at [585, 269] on button "<" at bounding box center [584, 269] width 20 height 19
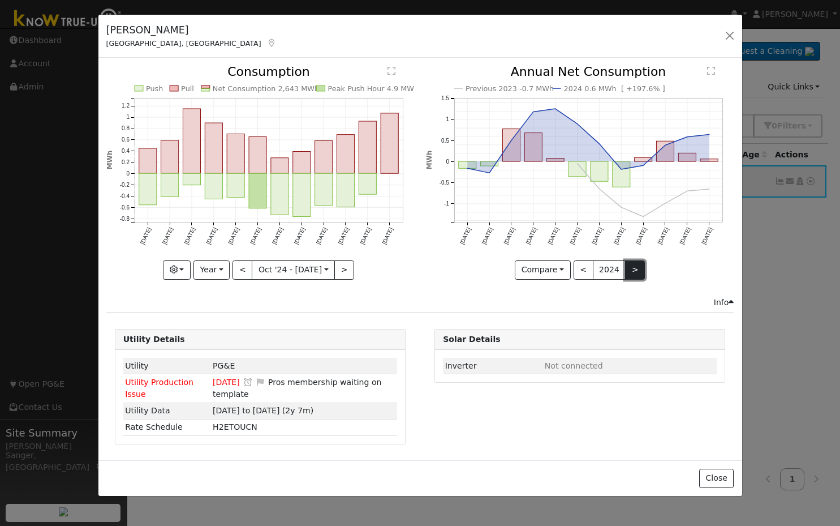
click at [629, 272] on button ">" at bounding box center [635, 269] width 20 height 19
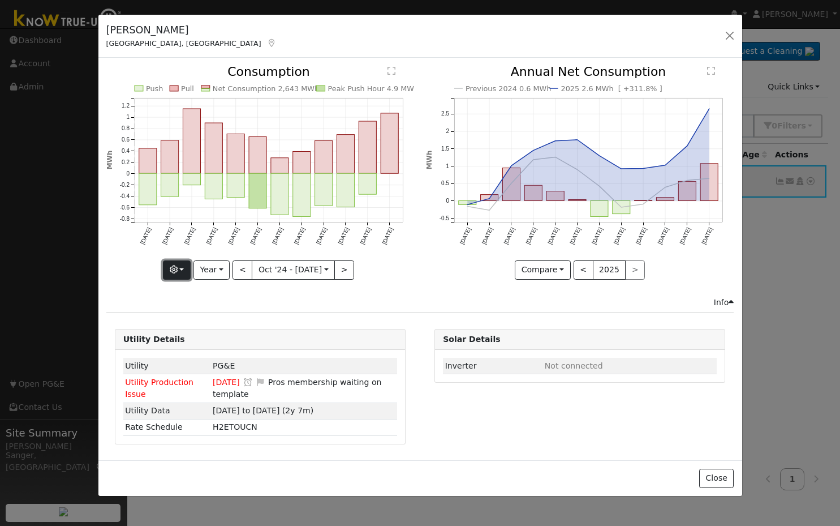
click at [177, 269] on icon "button" at bounding box center [174, 269] width 8 height 8
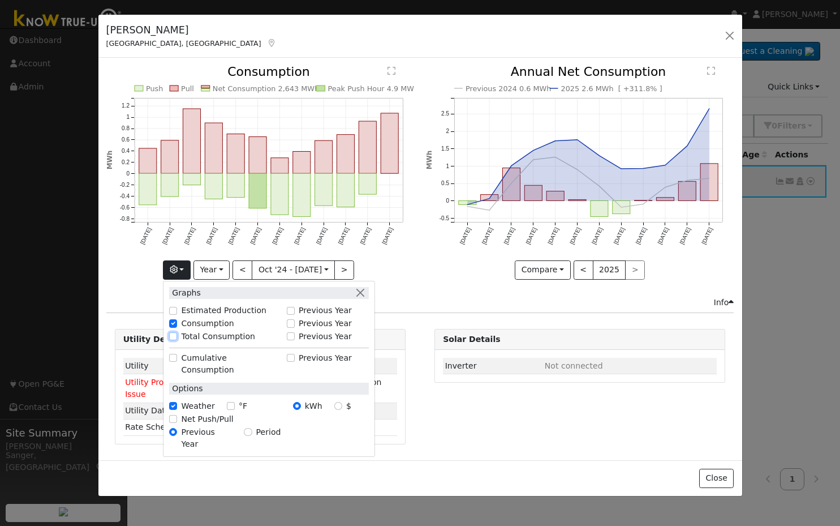
click at [175, 335] on input "Total Consumption" at bounding box center [173, 336] width 8 height 8
checkbox input "true"
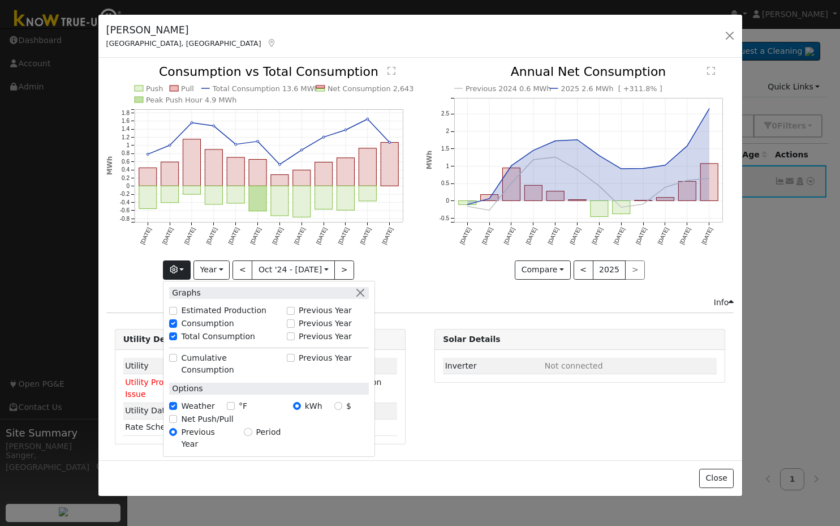
click at [427, 252] on icon "Previous 2024 0.6 MWh 2025 2.6 MWh [ +311.8% ] [DATE] Nov '[DATE] Jan '[DATE] M…" at bounding box center [580, 169] width 308 height 207
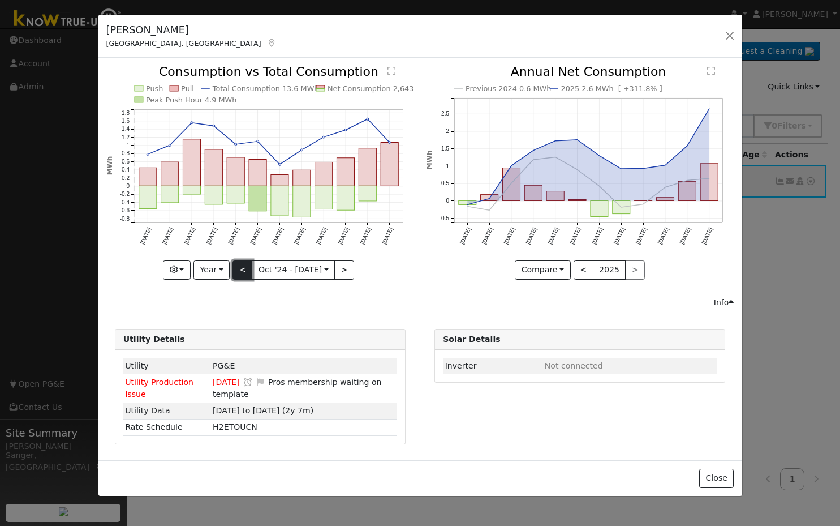
click at [244, 269] on button "<" at bounding box center [243, 269] width 20 height 19
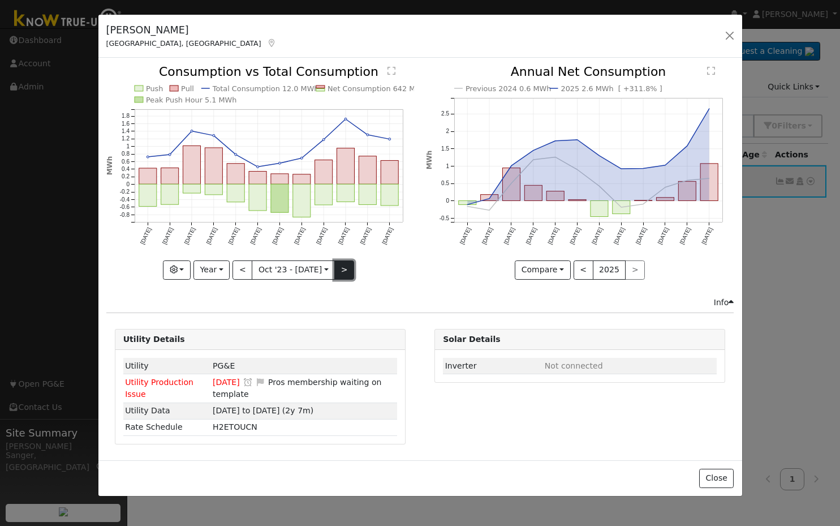
click at [340, 268] on button ">" at bounding box center [344, 269] width 20 height 19
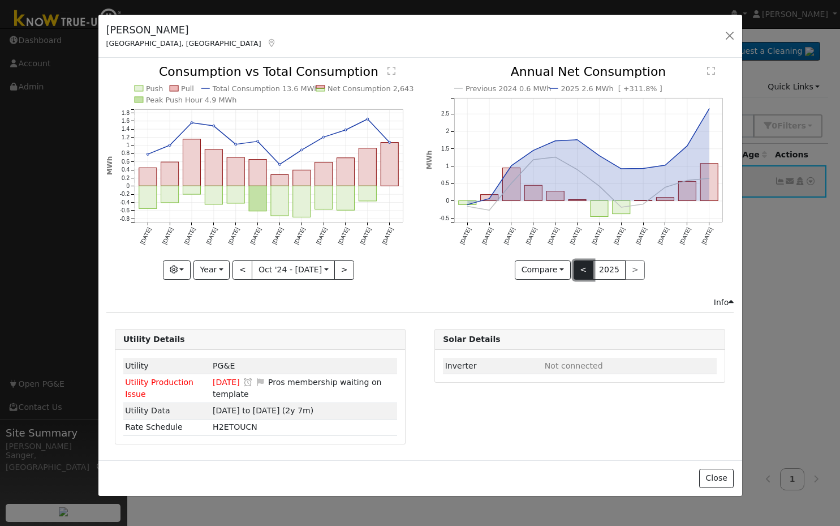
click at [583, 267] on button "<" at bounding box center [584, 269] width 20 height 19
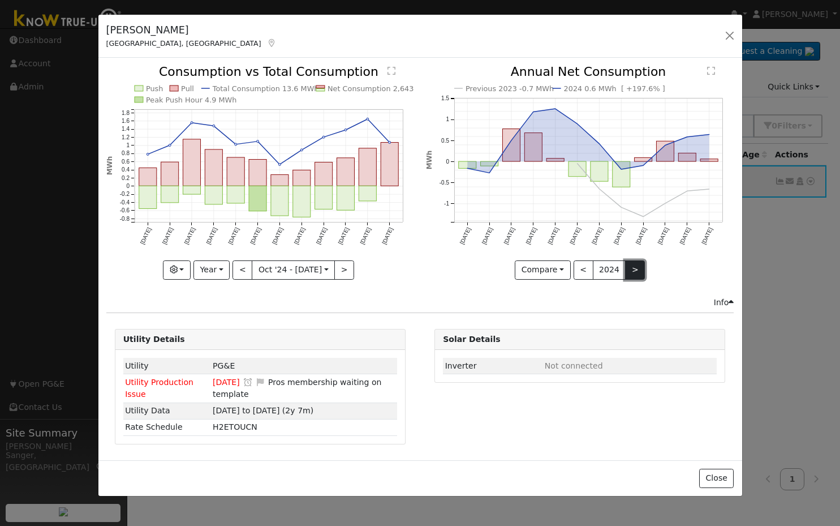
click at [635, 270] on button ">" at bounding box center [635, 269] width 20 height 19
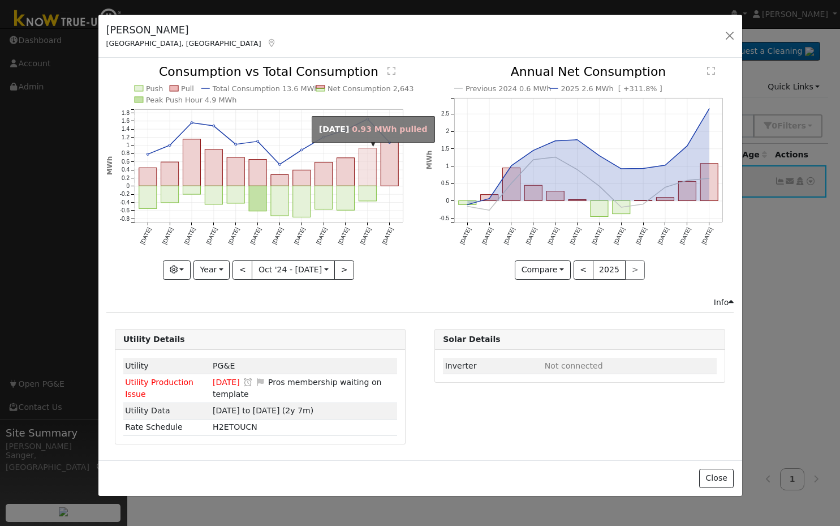
click at [366, 184] on rect "onclick=""" at bounding box center [368, 167] width 18 height 38
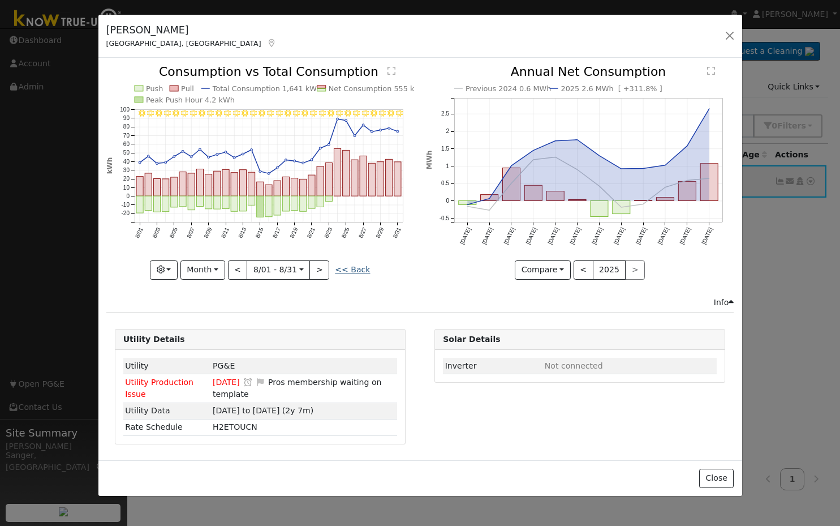
click at [354, 268] on link "<< Back" at bounding box center [352, 269] width 35 height 9
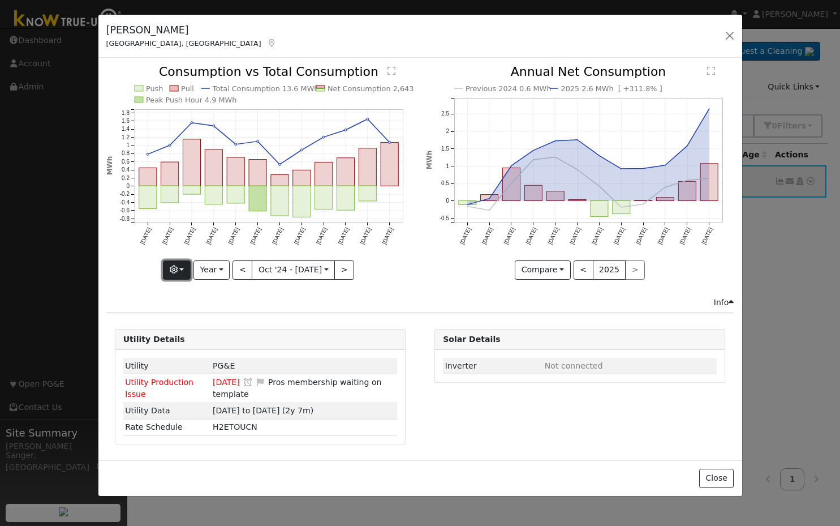
click at [176, 268] on icon "button" at bounding box center [174, 269] width 8 height 8
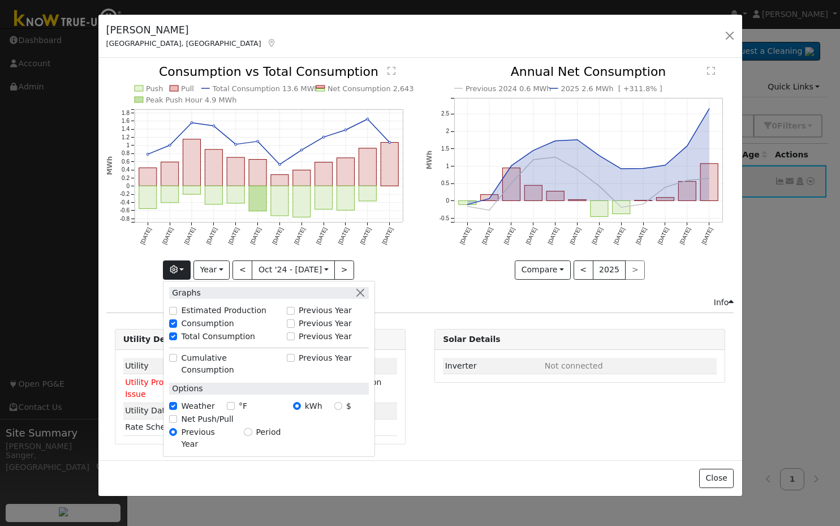
click at [430, 293] on div "Previous 2024 0.6 MWh 2025 2.6 MWh [ +311.8% ] [DATE] Nov '[DATE] Jan '[DATE] M…" at bounding box center [580, 181] width 320 height 230
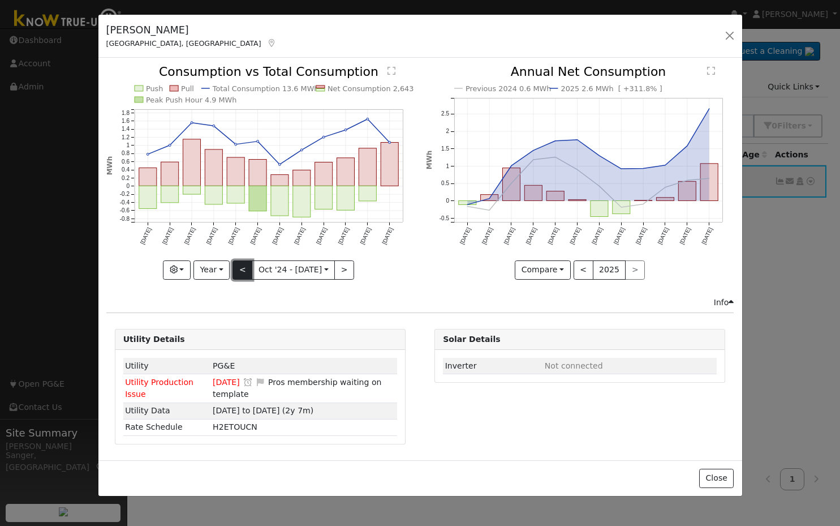
click at [242, 272] on button "<" at bounding box center [243, 269] width 20 height 19
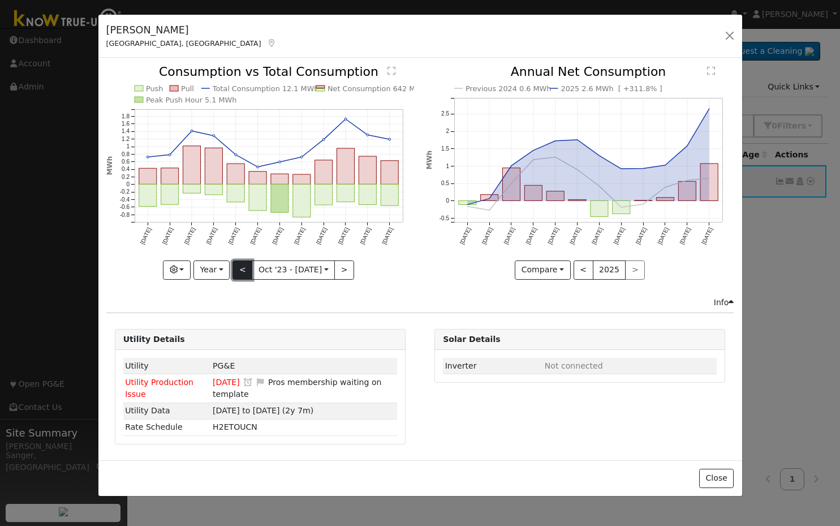
click at [241, 265] on button "<" at bounding box center [243, 269] width 20 height 19
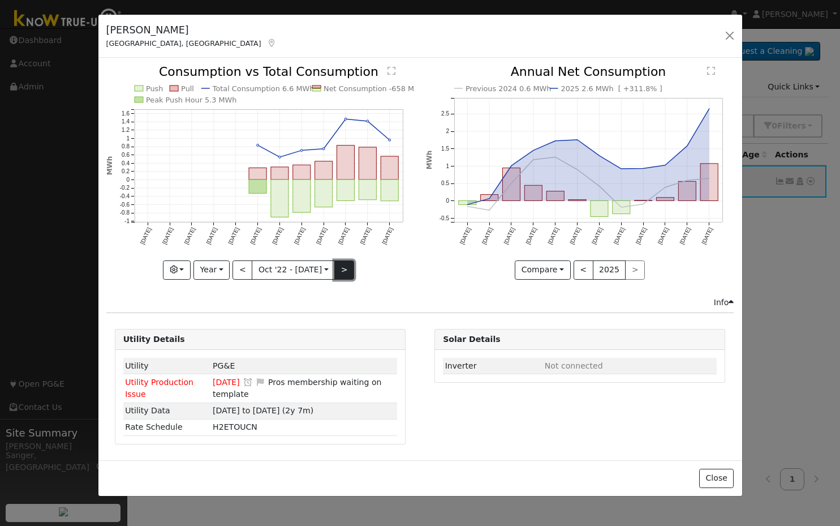
click at [340, 270] on button ">" at bounding box center [344, 269] width 20 height 19
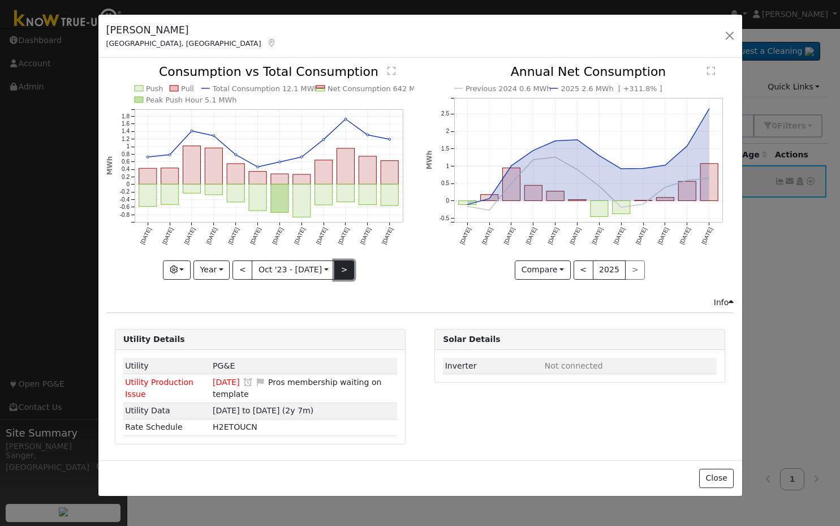
click at [340, 268] on button ">" at bounding box center [344, 269] width 20 height 19
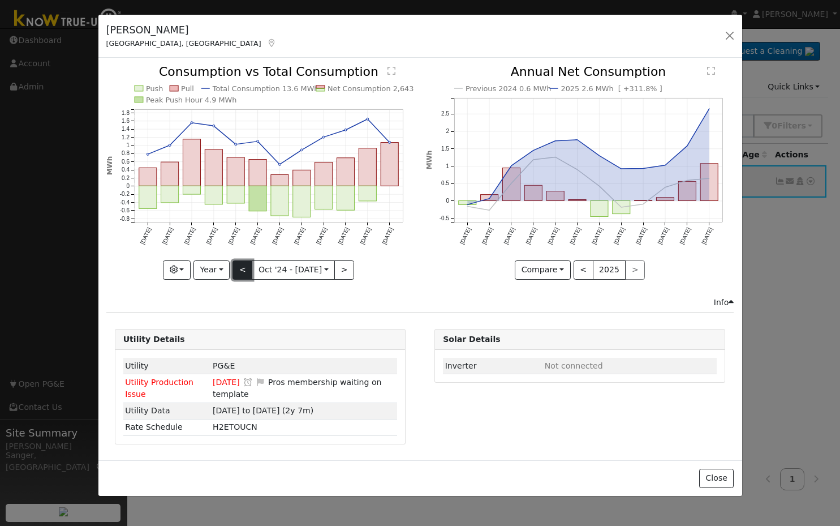
click at [243, 269] on button "<" at bounding box center [243, 269] width 20 height 19
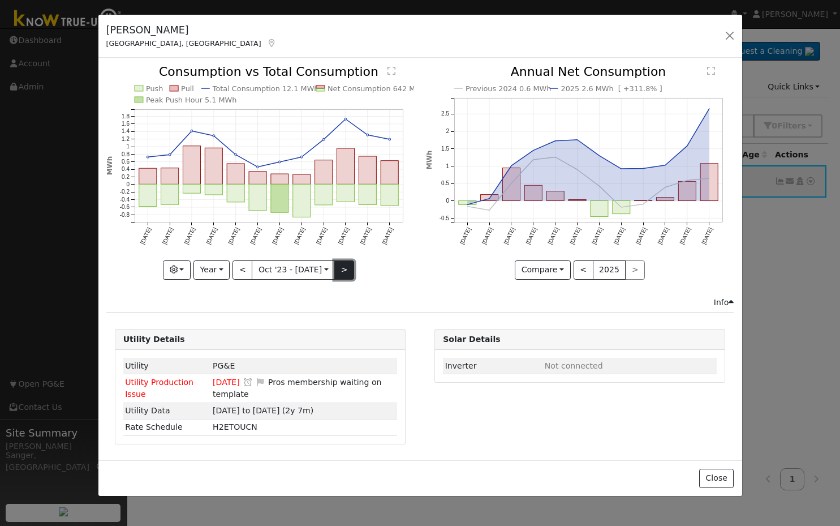
click at [341, 272] on button ">" at bounding box center [344, 269] width 20 height 19
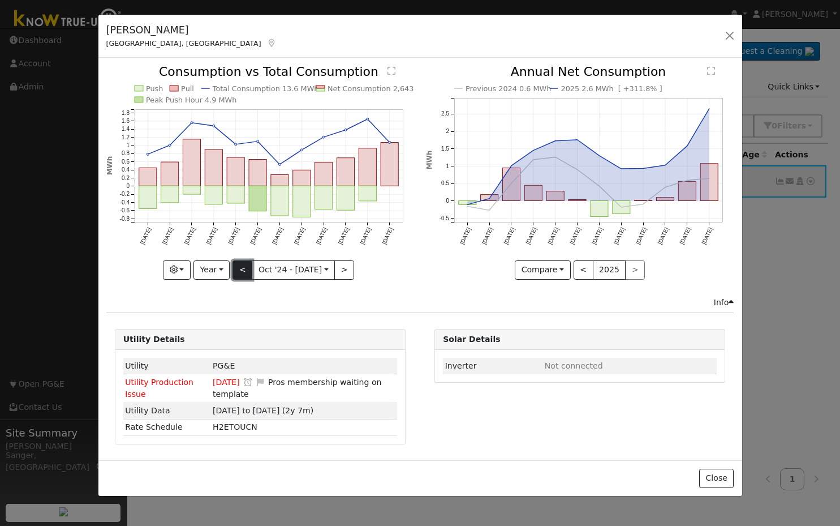
click at [241, 269] on button "<" at bounding box center [243, 269] width 20 height 19
type input "[DATE]"
